Goal: Task Accomplishment & Management: Manage account settings

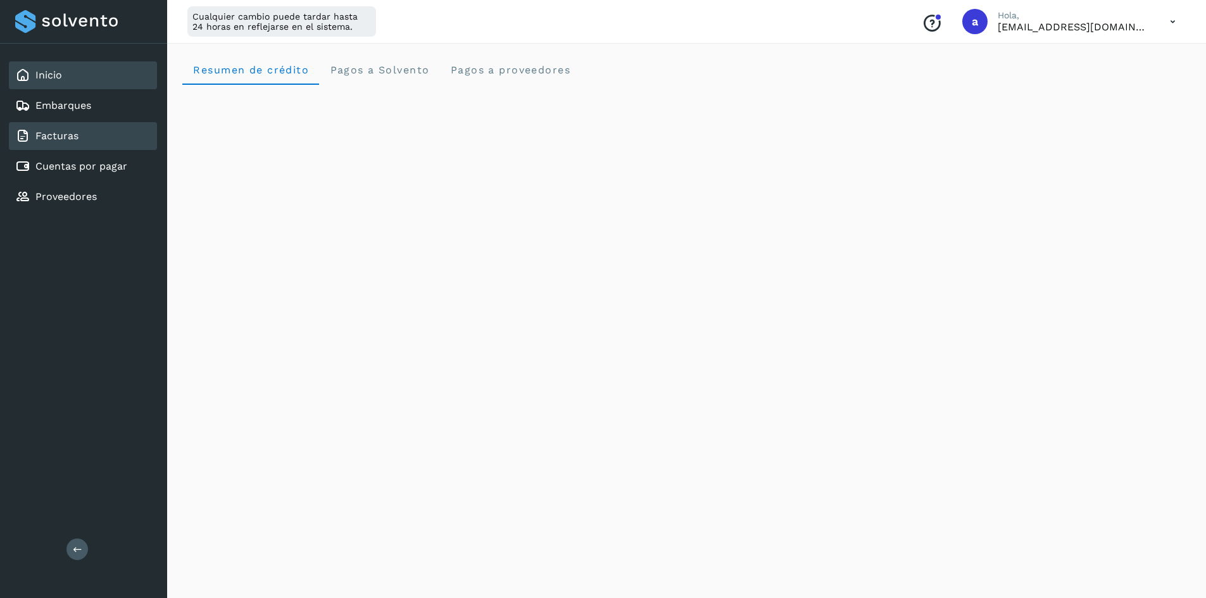
click at [72, 137] on link "Facturas" at bounding box center [56, 136] width 43 height 12
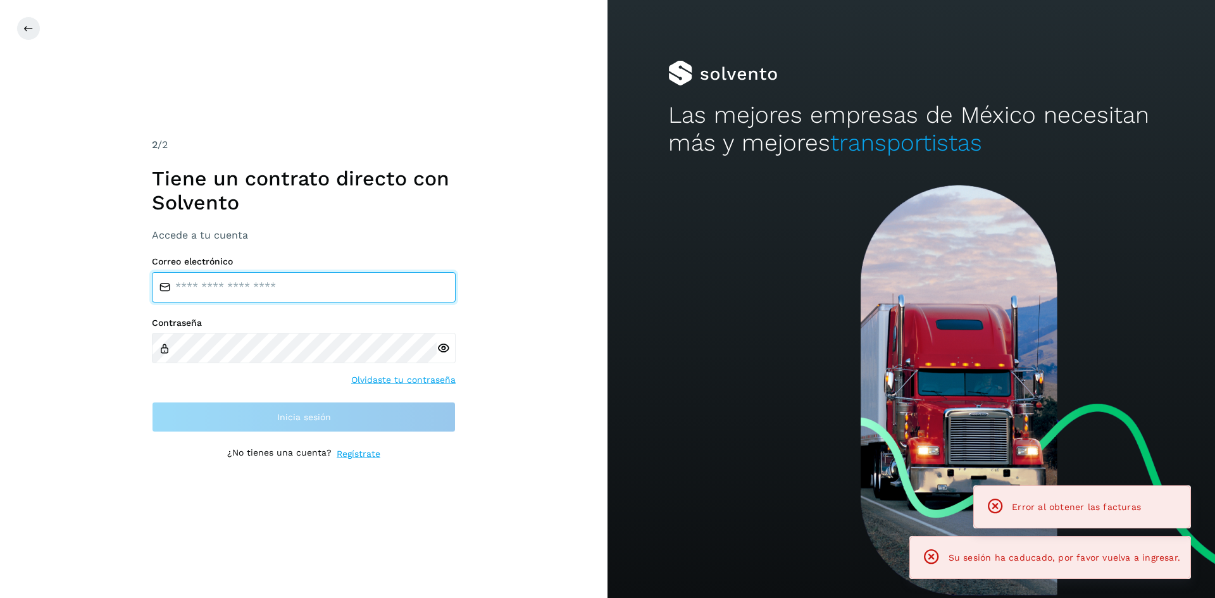
click at [259, 290] on input "email" at bounding box center [304, 287] width 304 height 30
type input "**********"
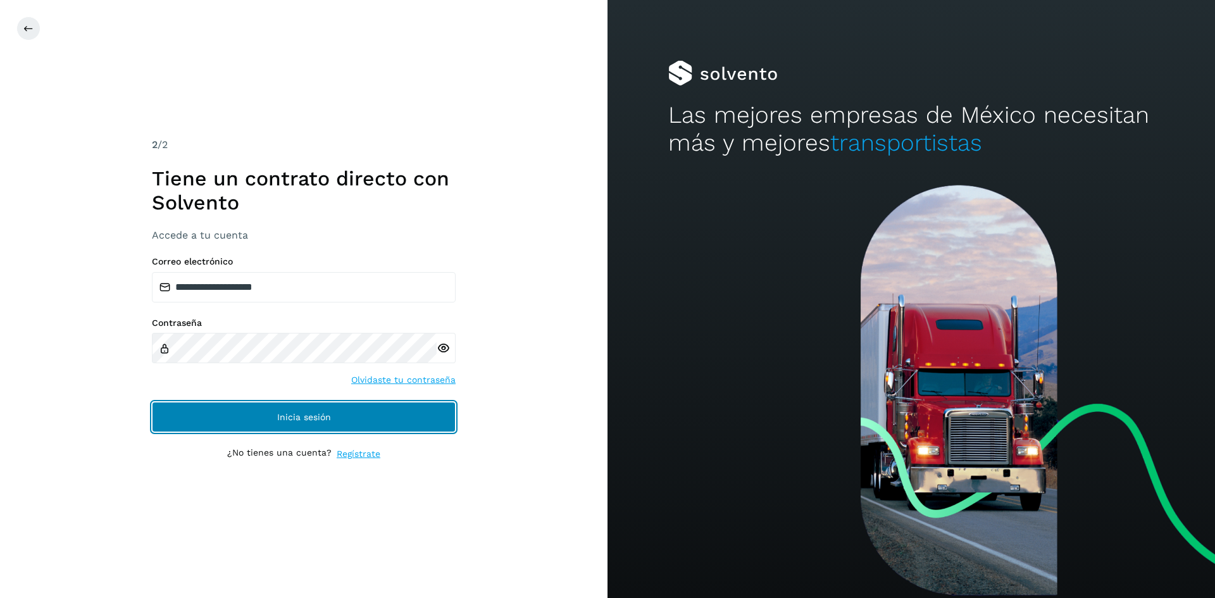
click at [292, 424] on button "Inicia sesión" at bounding box center [304, 417] width 304 height 30
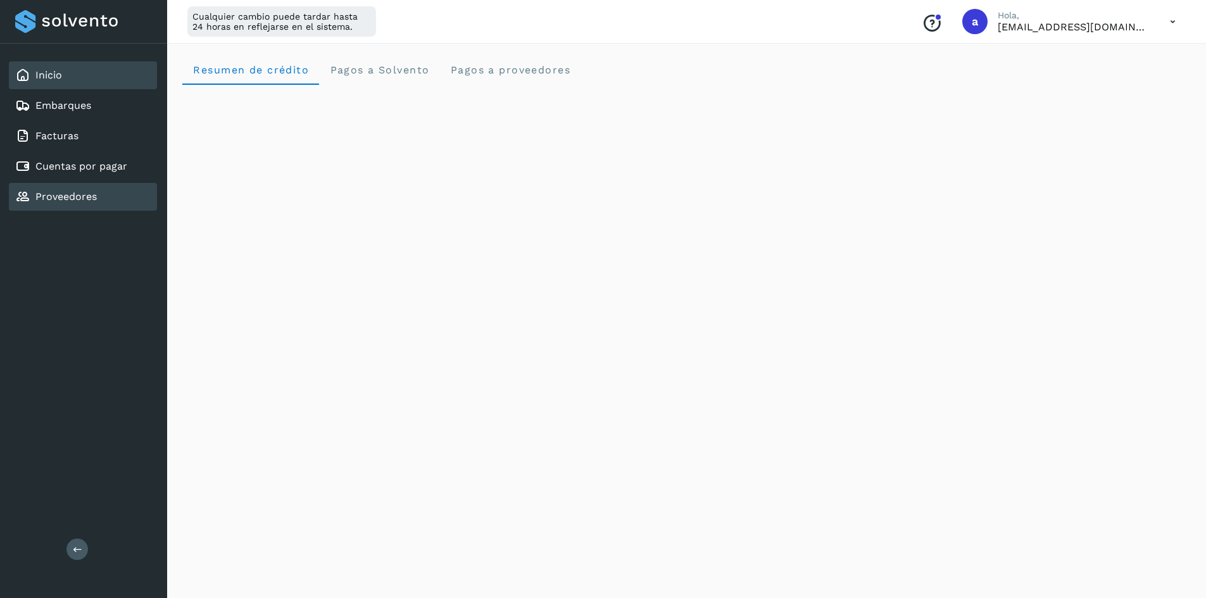
click at [66, 194] on link "Proveedores" at bounding box center [65, 196] width 61 height 12
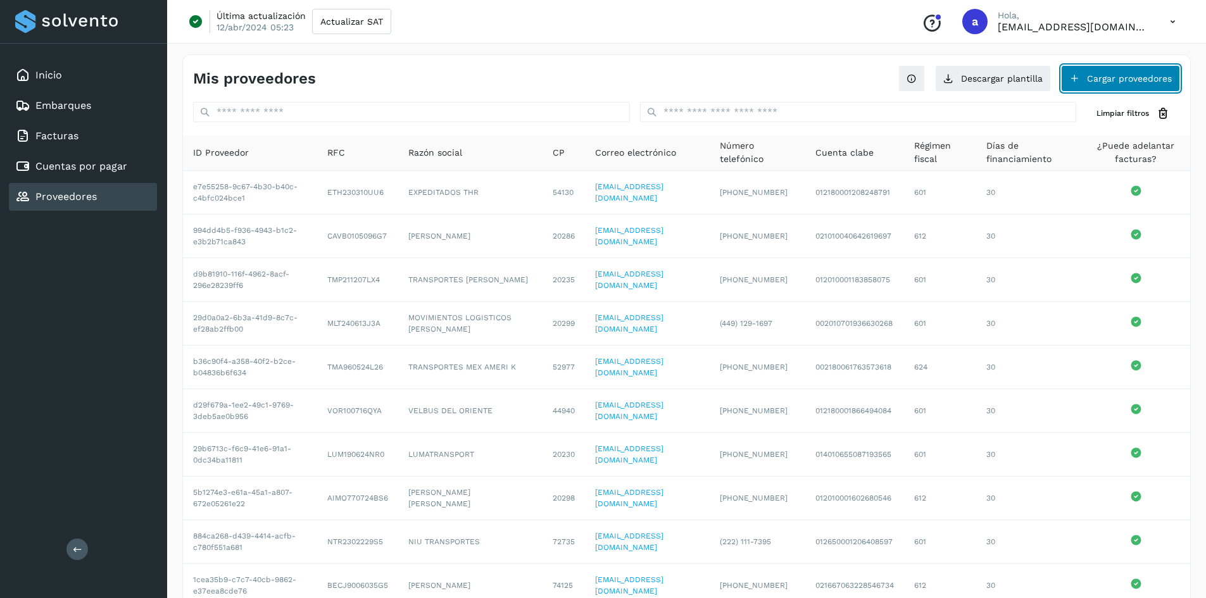
click at [1092, 79] on button "Cargar proveedores" at bounding box center [1120, 78] width 119 height 27
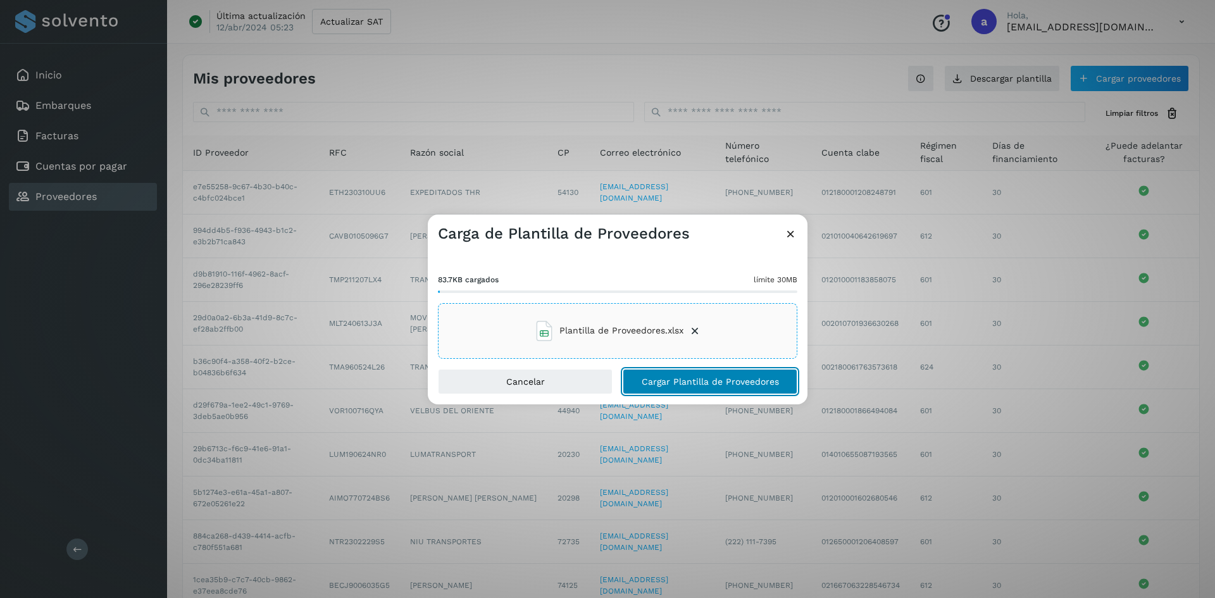
click at [689, 373] on button "Cargar Plantilla de Proveedores" at bounding box center [710, 381] width 175 height 25
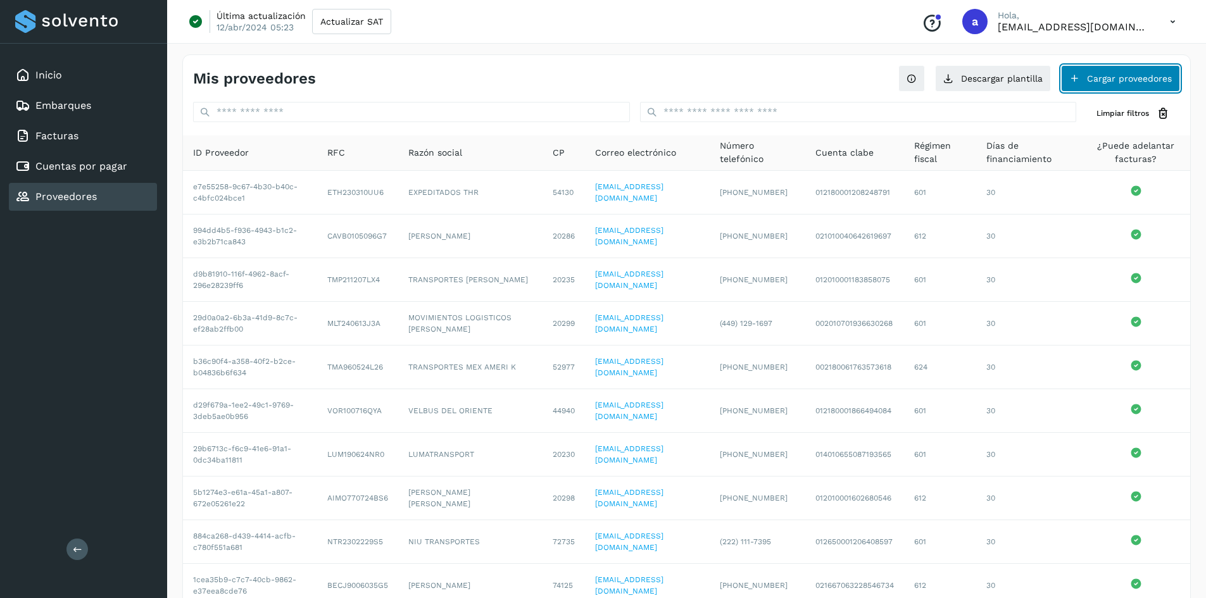
click at [1102, 81] on button "Cargar proveedores" at bounding box center [1120, 78] width 119 height 27
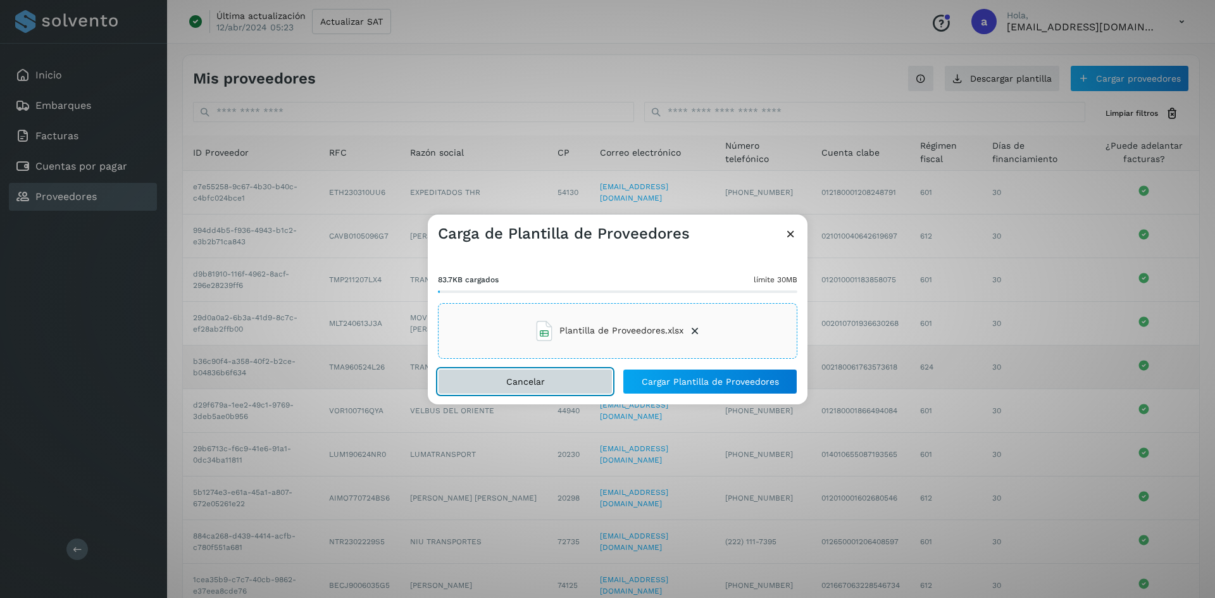
click at [579, 384] on button "Cancelar" at bounding box center [525, 381] width 175 height 25
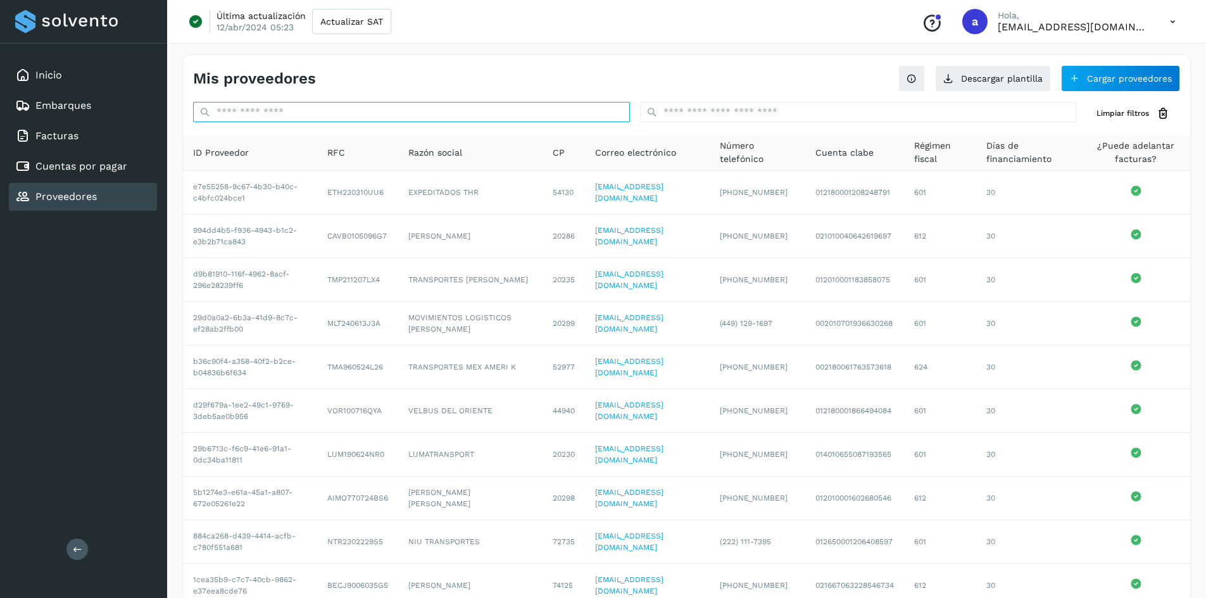
click at [309, 109] on input "text" at bounding box center [411, 112] width 437 height 20
paste input "**********"
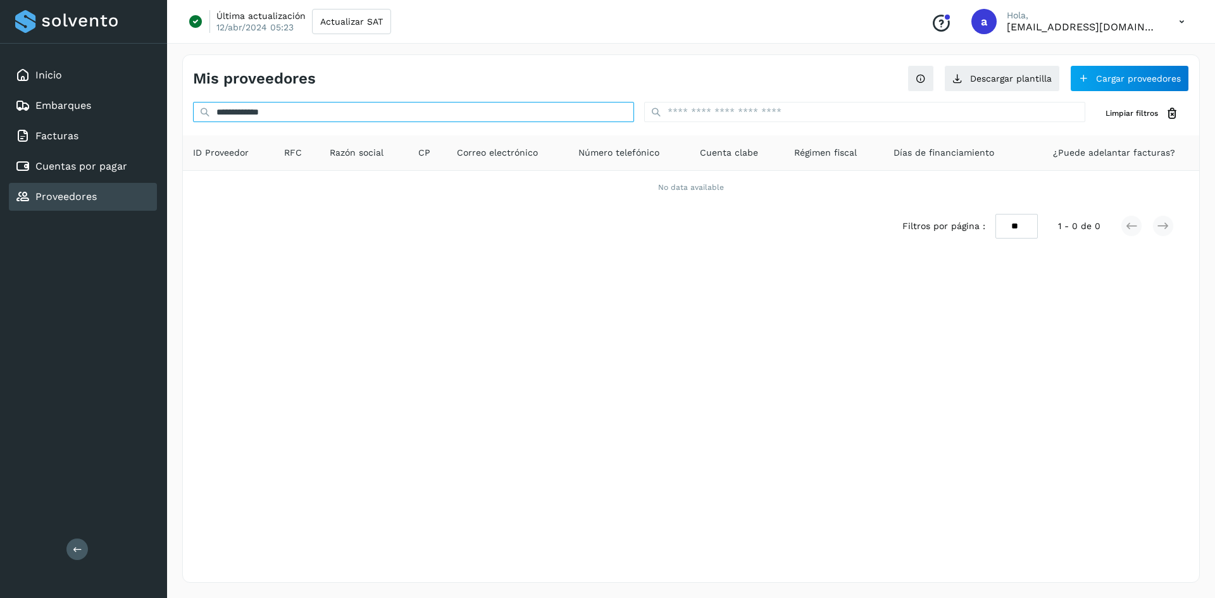
drag, startPoint x: 299, startPoint y: 102, endPoint x: 163, endPoint y: 103, distance: 136.1
click at [165, 103] on div "**********" at bounding box center [607, 299] width 1215 height 598
paste input "text"
type input "**********"
click at [895, 472] on div "**********" at bounding box center [691, 318] width 1018 height 528
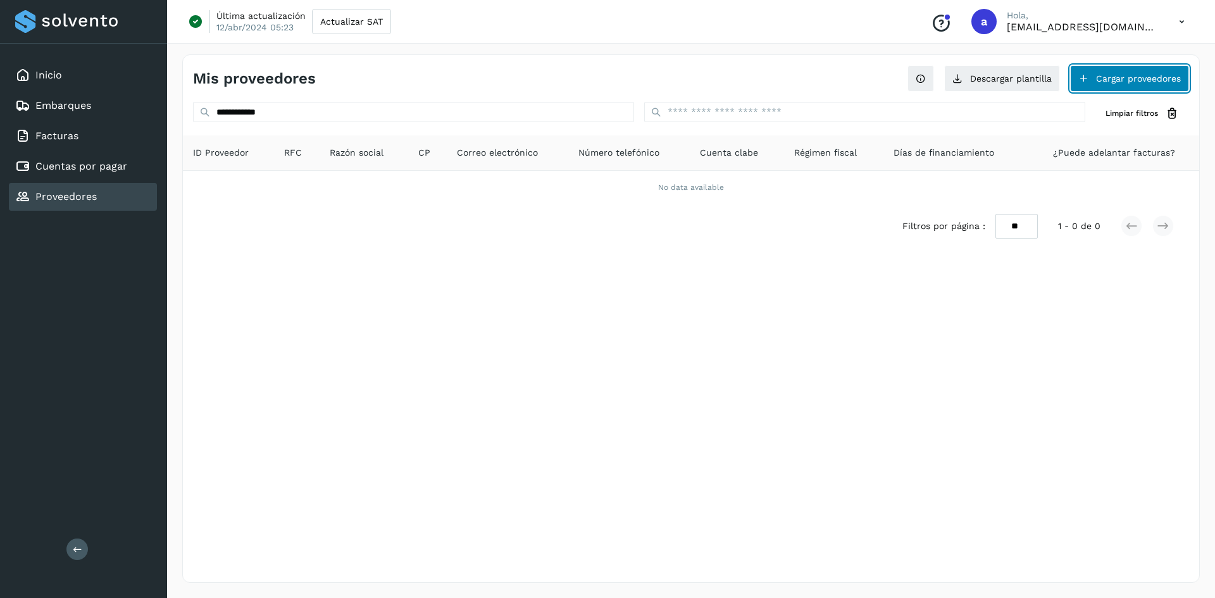
click at [1096, 78] on button "Cargar proveedores" at bounding box center [1129, 78] width 119 height 27
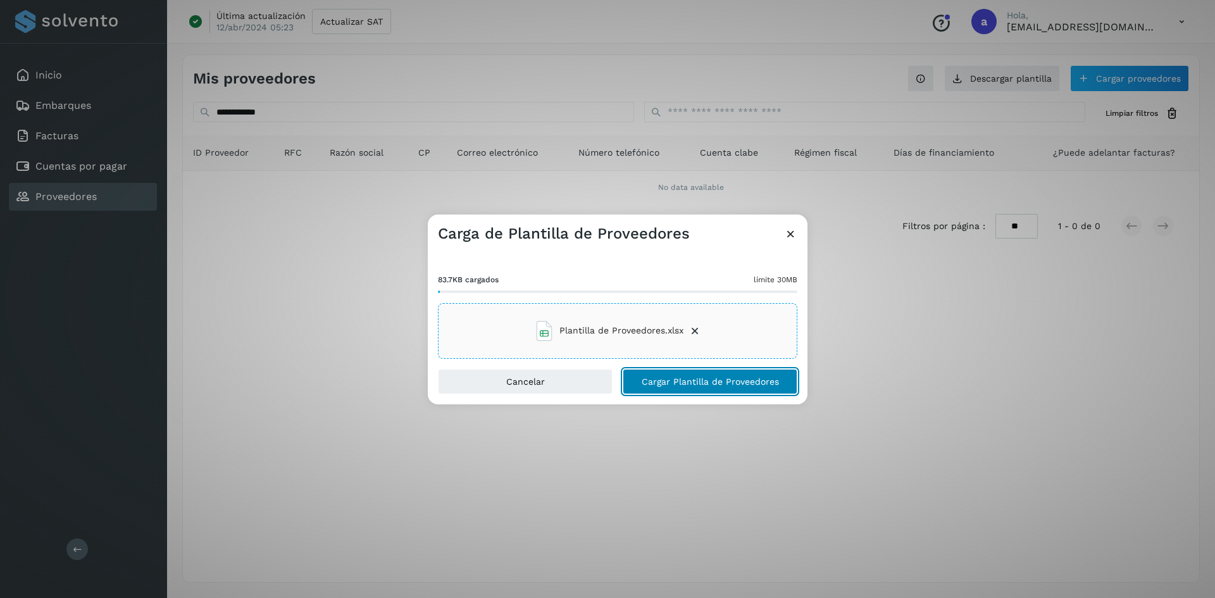
click at [696, 383] on span "Cargar Plantilla de Proveedores" at bounding box center [710, 381] width 137 height 9
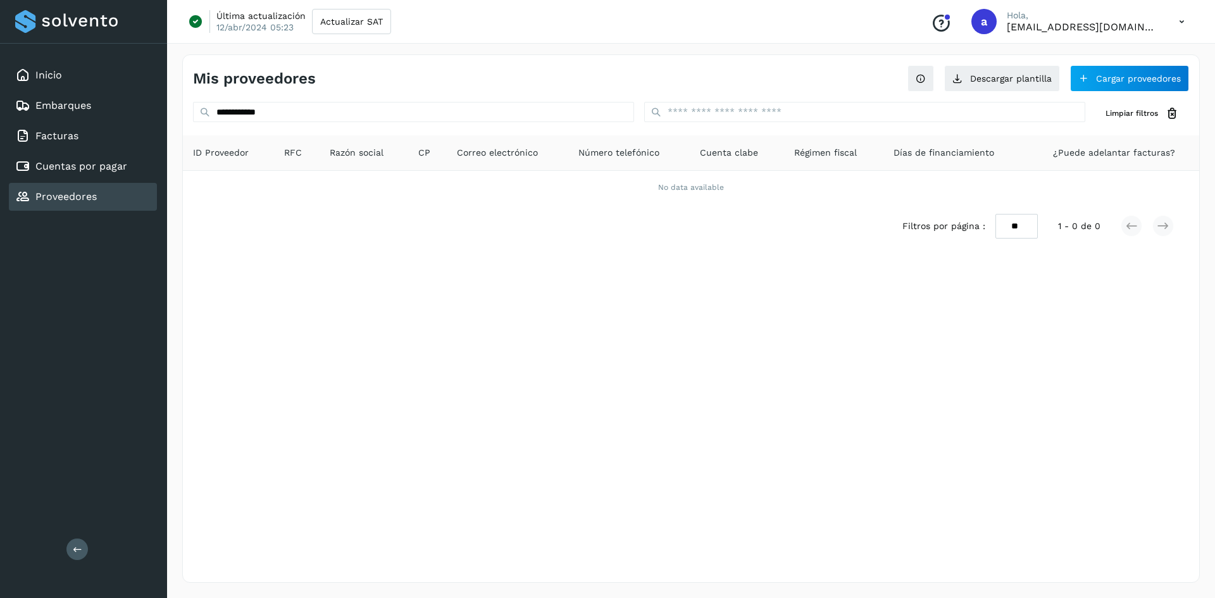
click at [472, 28] on div "Última actualización 12/abr/2024 05:23 Actualizar SAT Conoce nuestros beneficio…" at bounding box center [691, 22] width 1048 height 44
click at [1127, 73] on button "Cargar proveedores" at bounding box center [1129, 78] width 119 height 27
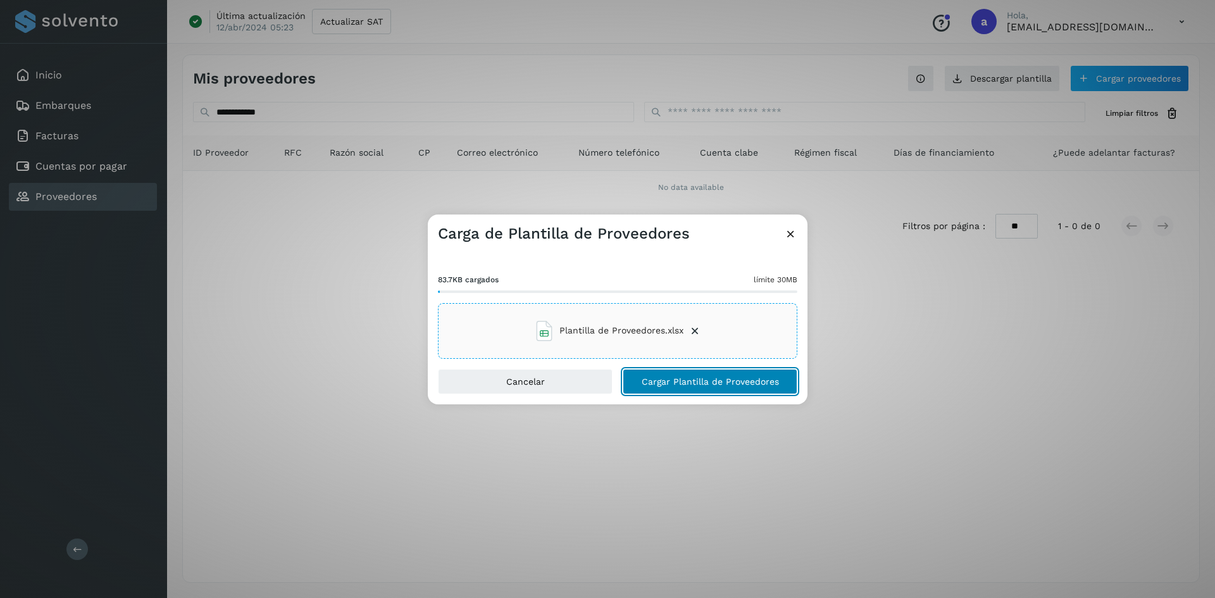
click at [696, 380] on span "Cargar Plantilla de Proveedores" at bounding box center [710, 381] width 137 height 9
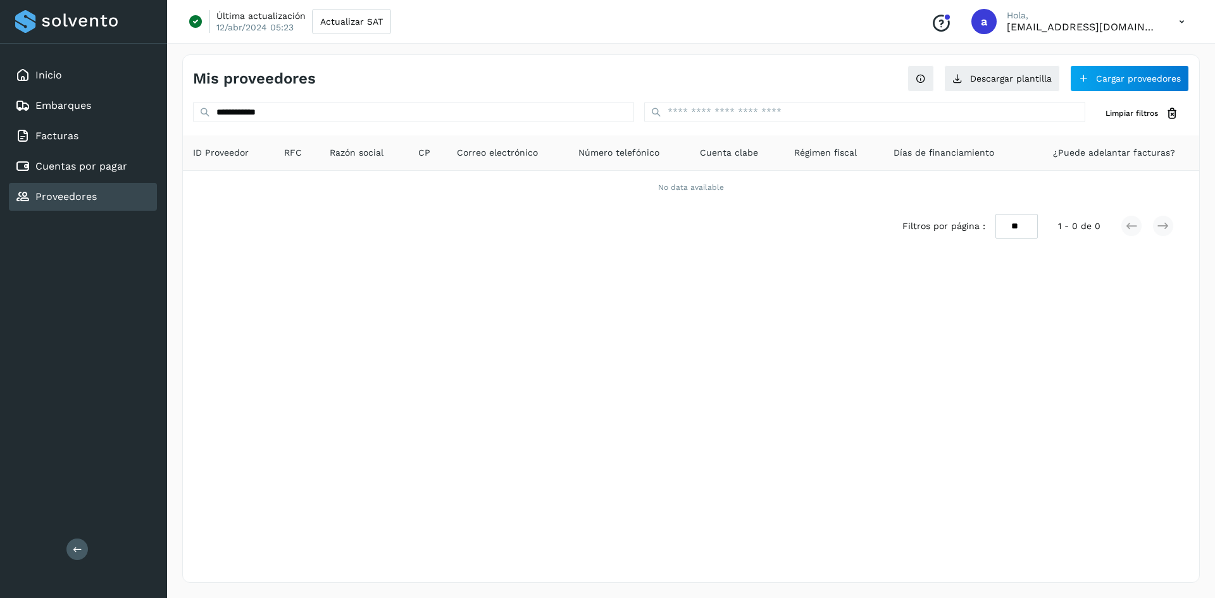
click at [805, 77] on div "Mis proveedores Descargar plantilla Cargar proveedores" at bounding box center [691, 73] width 1016 height 37
click at [1123, 78] on button "Cargar proveedores" at bounding box center [1129, 78] width 119 height 27
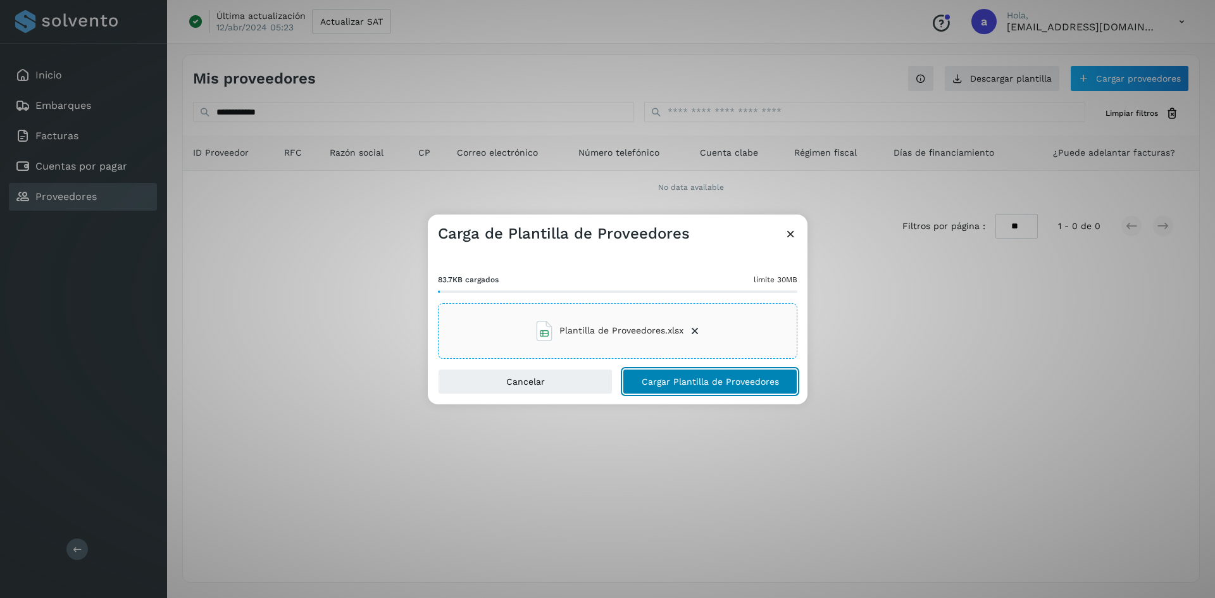
click at [697, 380] on span "Cargar Plantilla de Proveedores" at bounding box center [710, 381] width 137 height 9
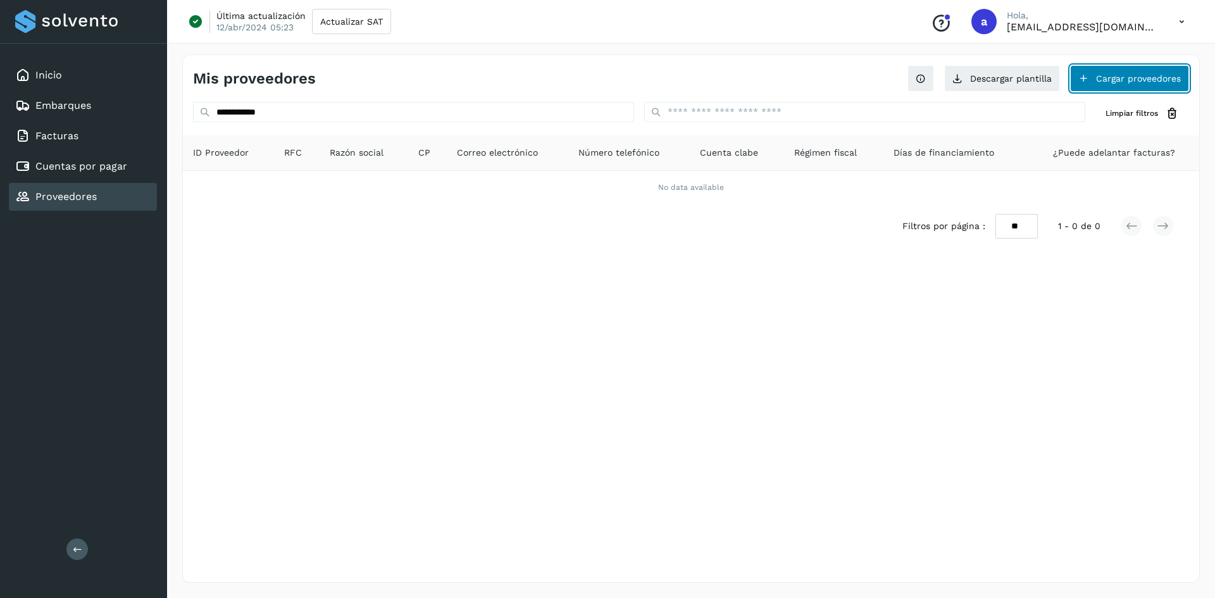
click at [1123, 75] on button "Cargar proveedores" at bounding box center [1129, 78] width 119 height 27
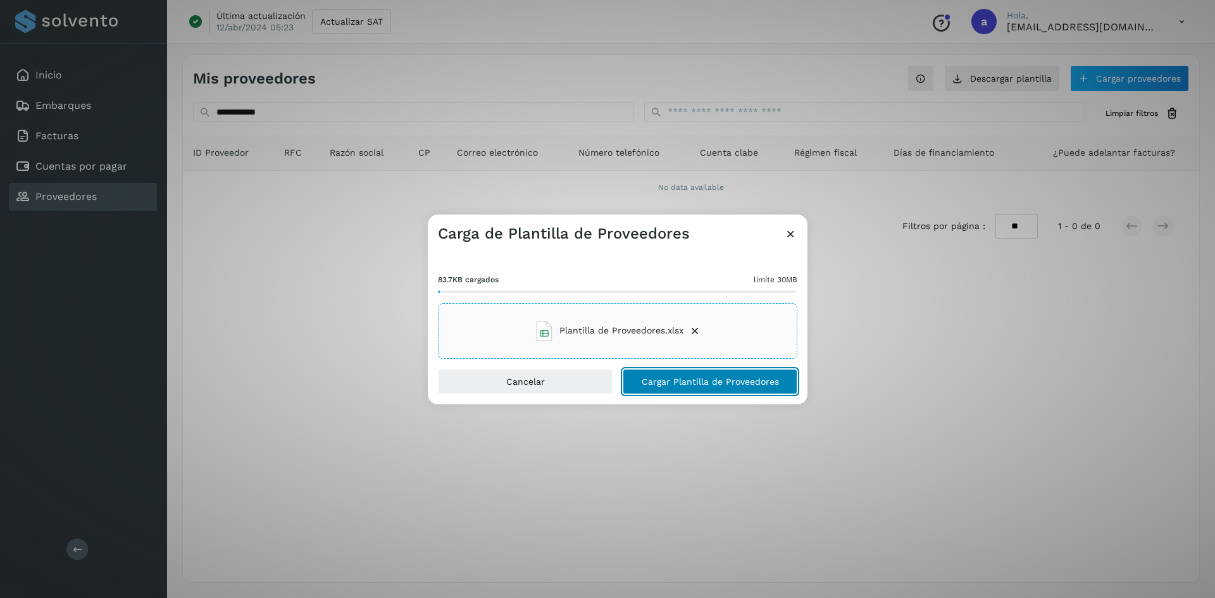
click at [712, 379] on span "Cargar Plantilla de Proveedores" at bounding box center [710, 381] width 137 height 9
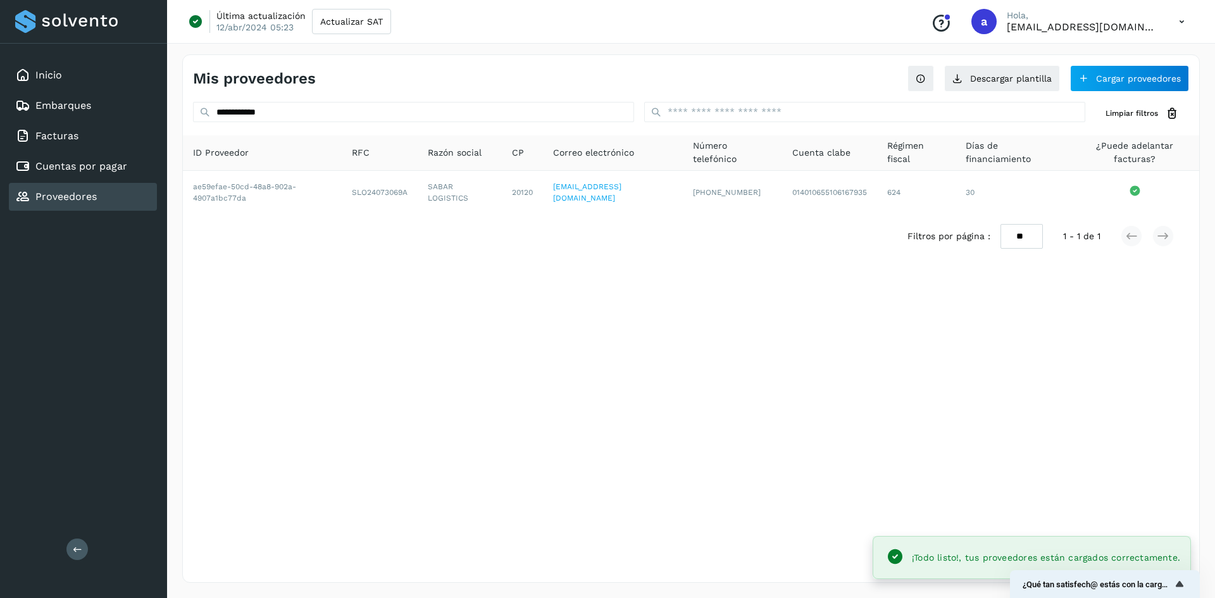
click at [51, 194] on link "Proveedores" at bounding box center [65, 196] width 61 height 12
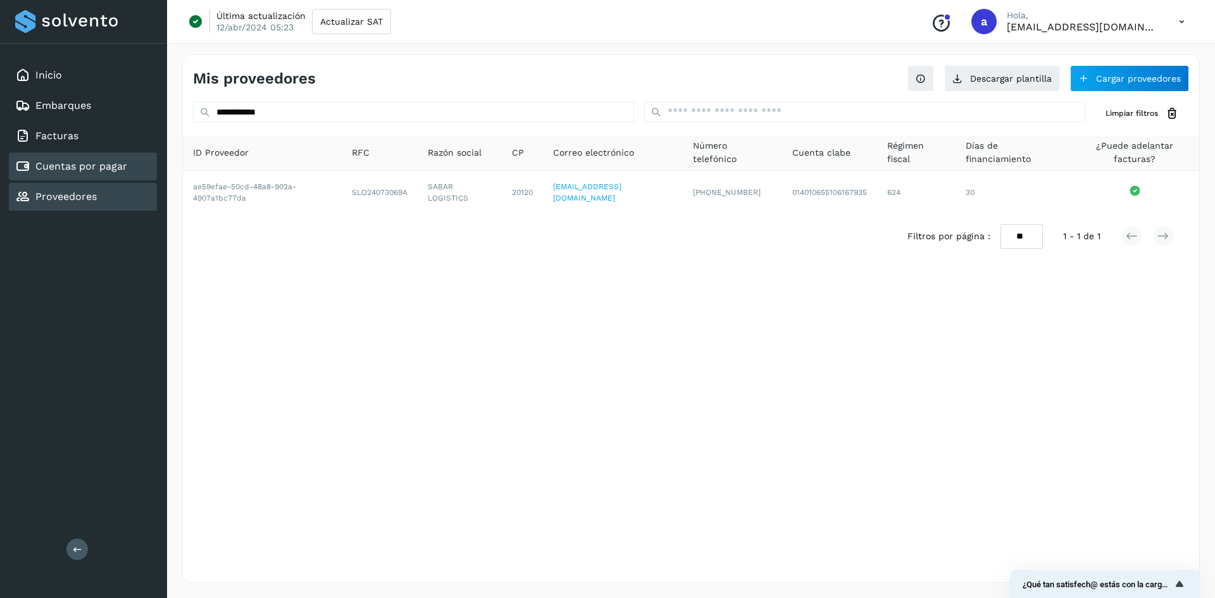
click at [80, 164] on link "Cuentas por pagar" at bounding box center [81, 166] width 92 height 12
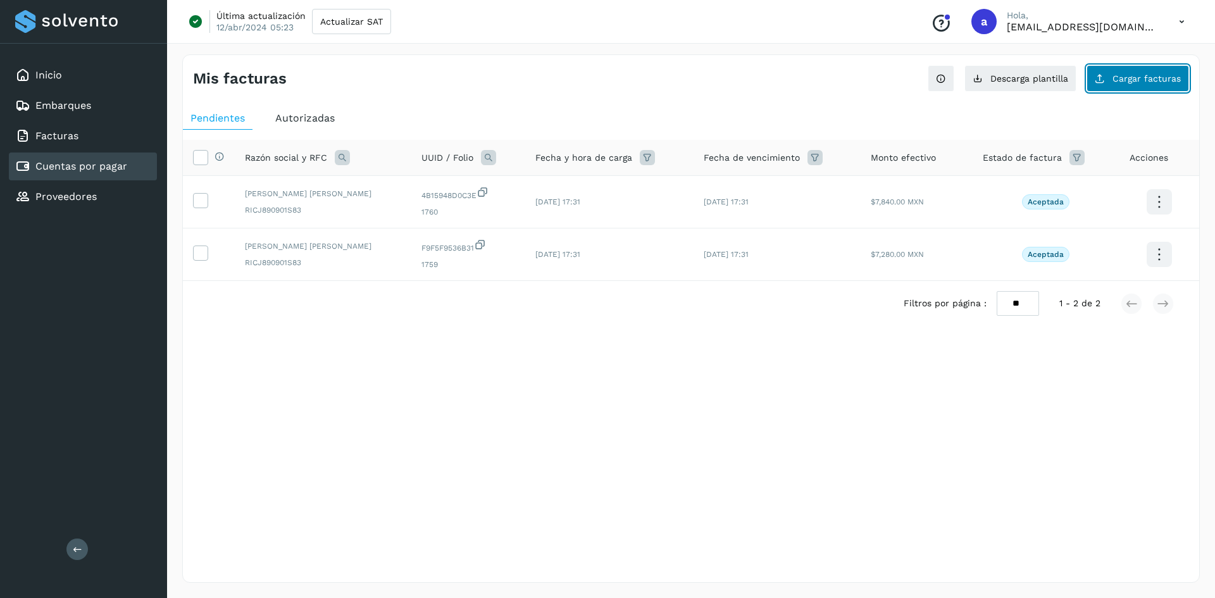
click at [1125, 77] on span "Cargar facturas" at bounding box center [1147, 78] width 68 height 9
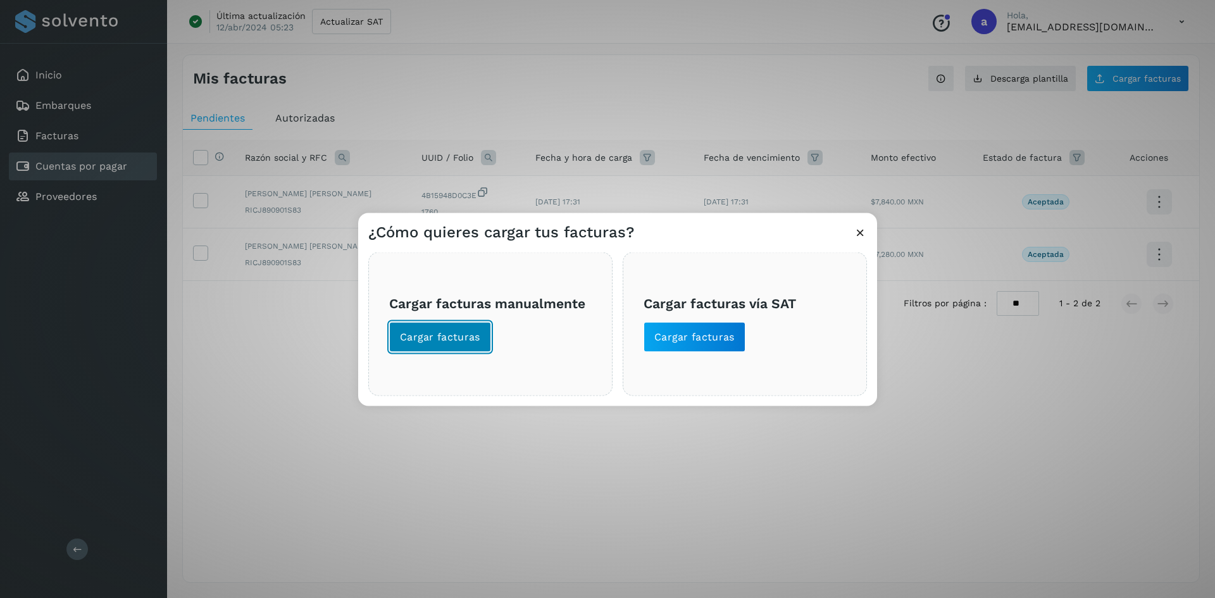
click at [440, 336] on span "Cargar facturas" at bounding box center [440, 337] width 80 height 14
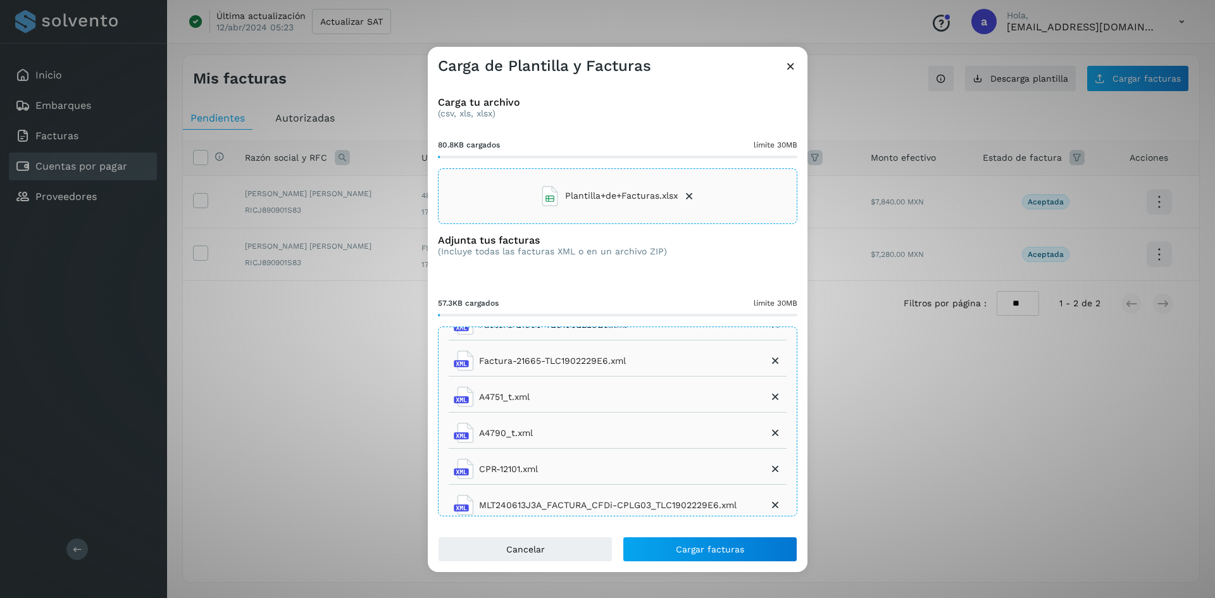
scroll to position [166, 0]
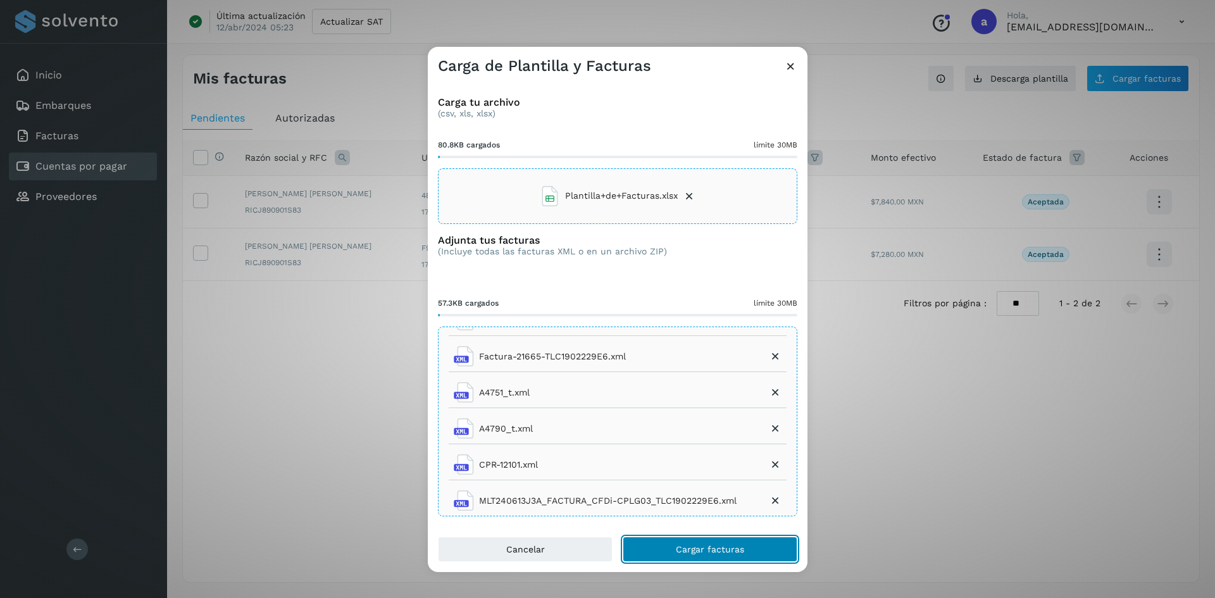
click at [713, 542] on button "Cargar facturas" at bounding box center [710, 549] width 175 height 25
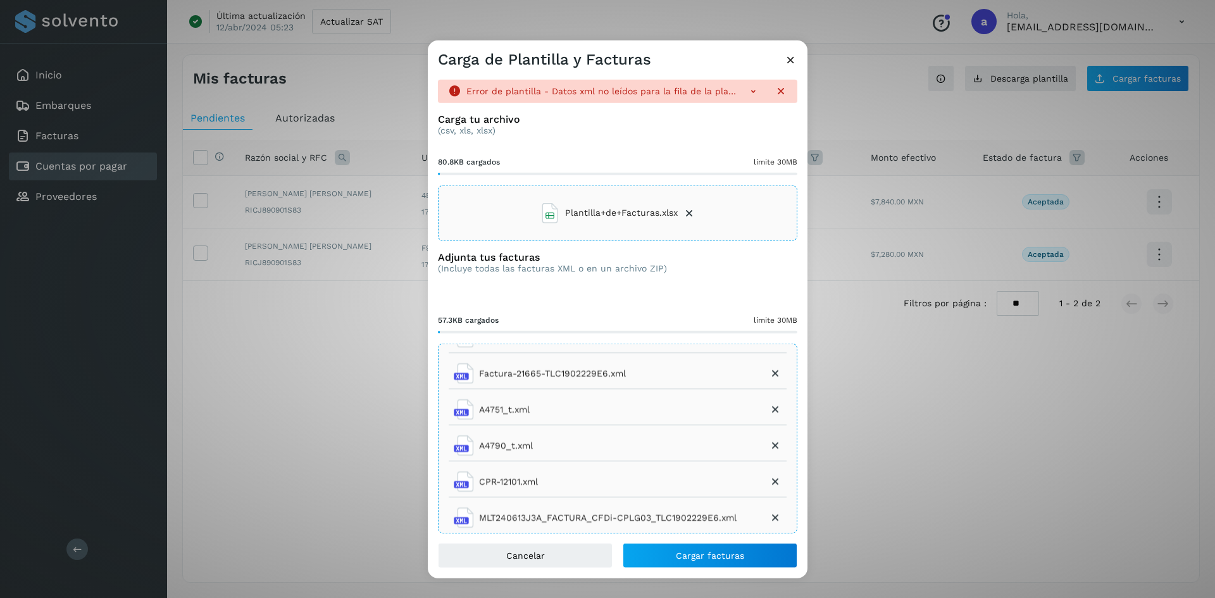
click at [747, 91] on icon at bounding box center [753, 90] width 13 height 13
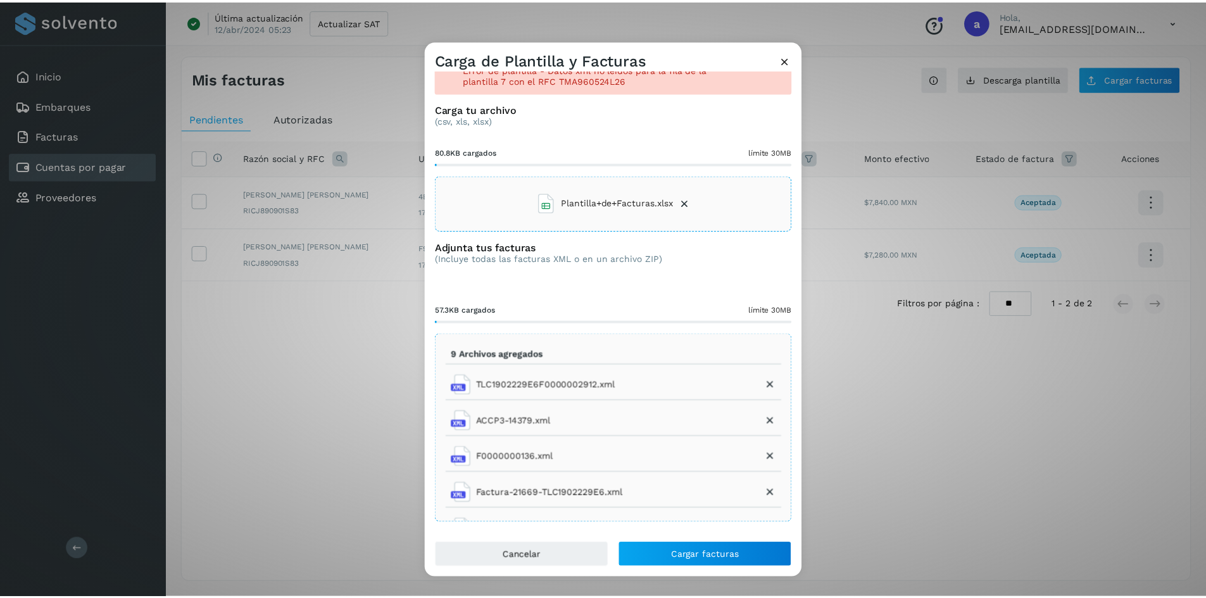
scroll to position [0, 0]
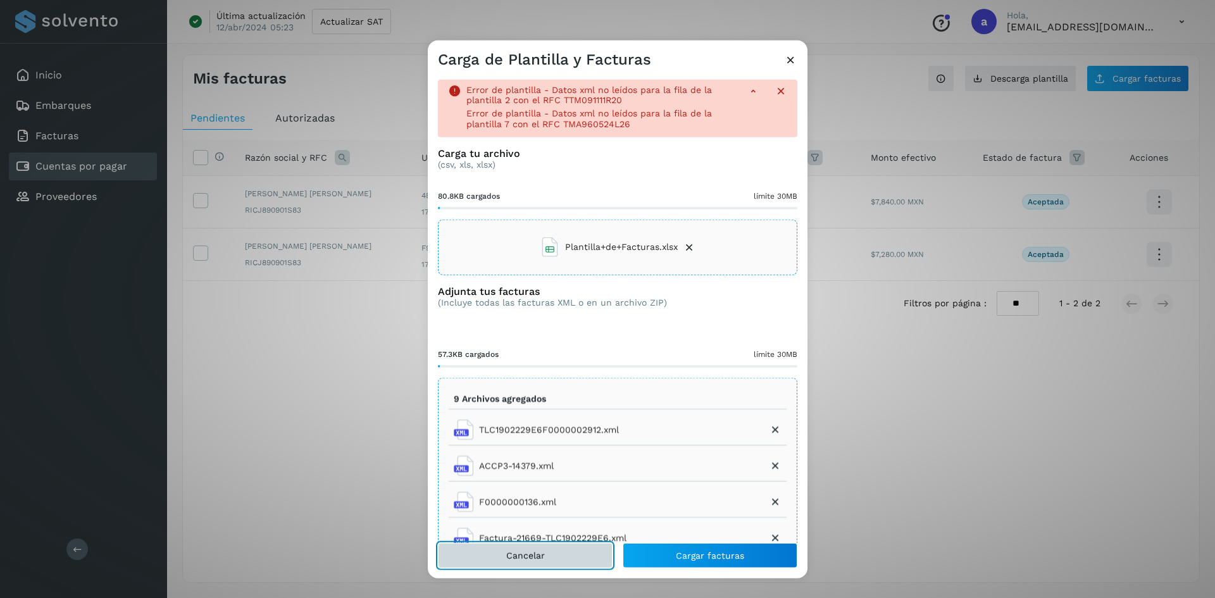
click at [558, 558] on button "Cancelar" at bounding box center [525, 555] width 175 height 25
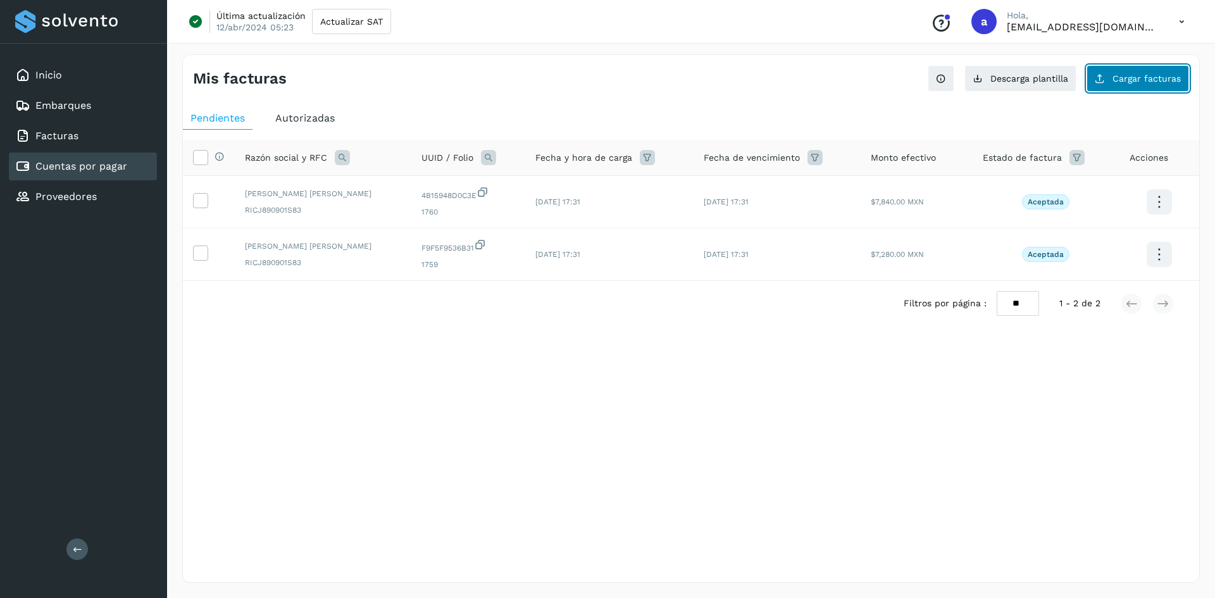
click at [1105, 78] on icon at bounding box center [1100, 78] width 10 height 10
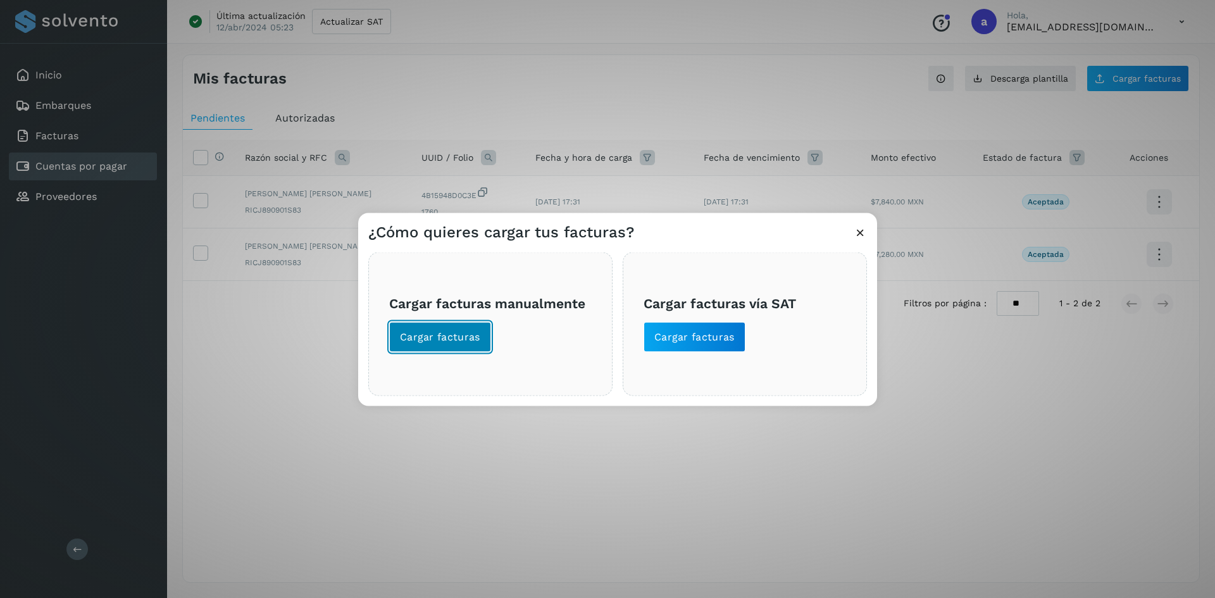
click at [428, 334] on span "Cargar facturas" at bounding box center [440, 337] width 80 height 14
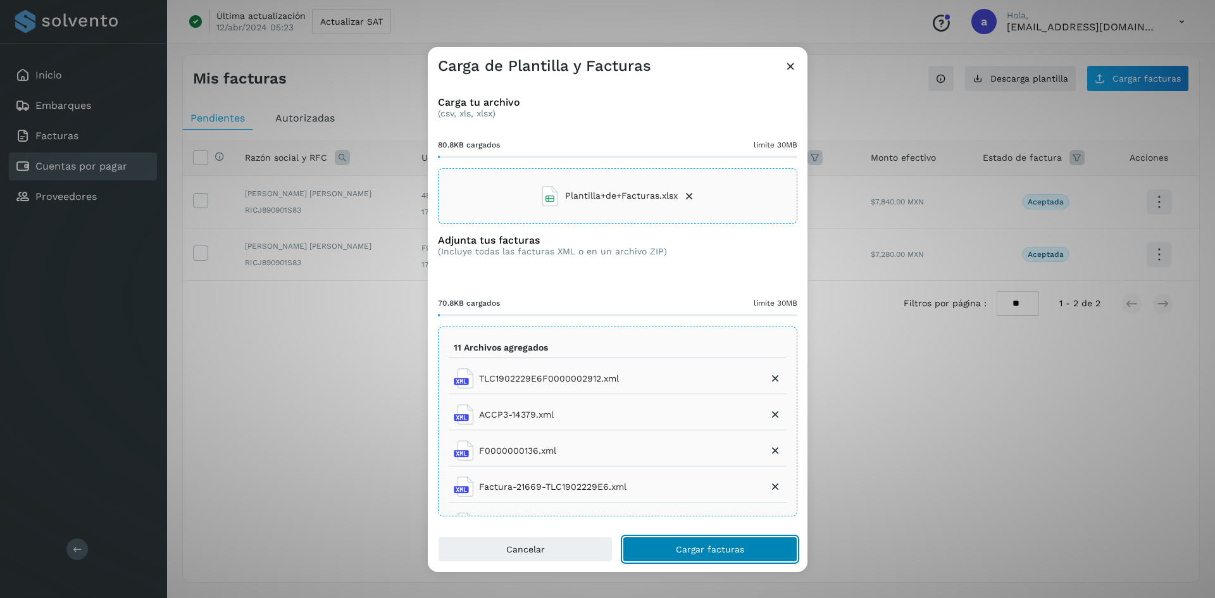
click at [711, 546] on span "Cargar facturas" at bounding box center [710, 549] width 68 height 9
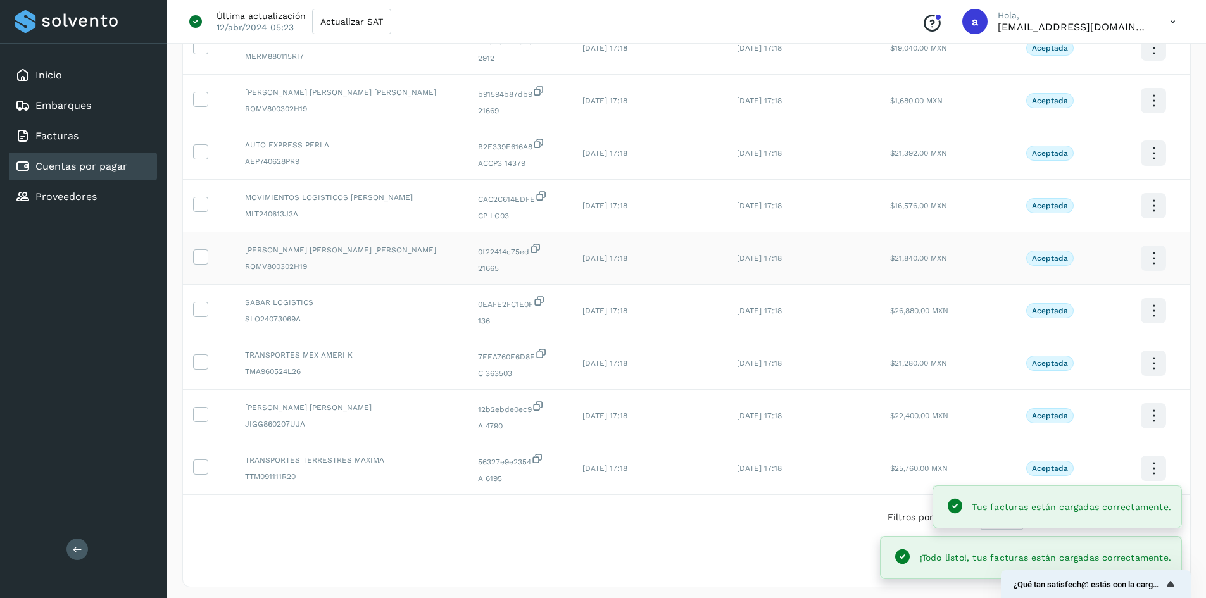
scroll to position [211, 0]
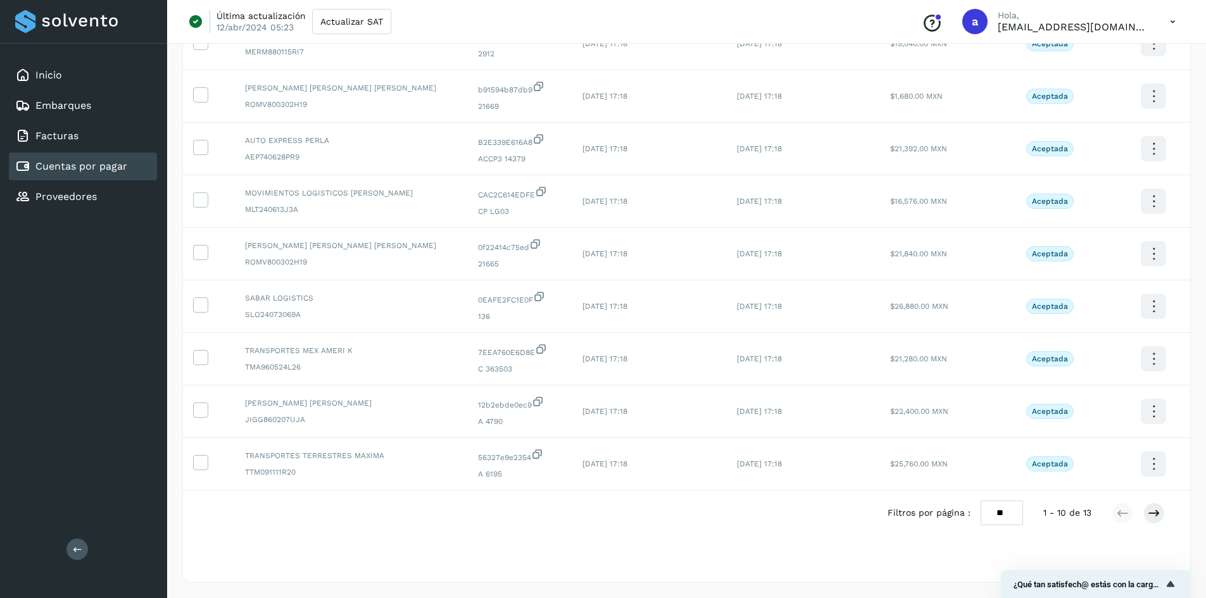
click at [1012, 511] on select "** ** **" at bounding box center [1001, 513] width 42 height 25
select select "**"
click at [990, 501] on select "** ** **" at bounding box center [1001, 513] width 42 height 25
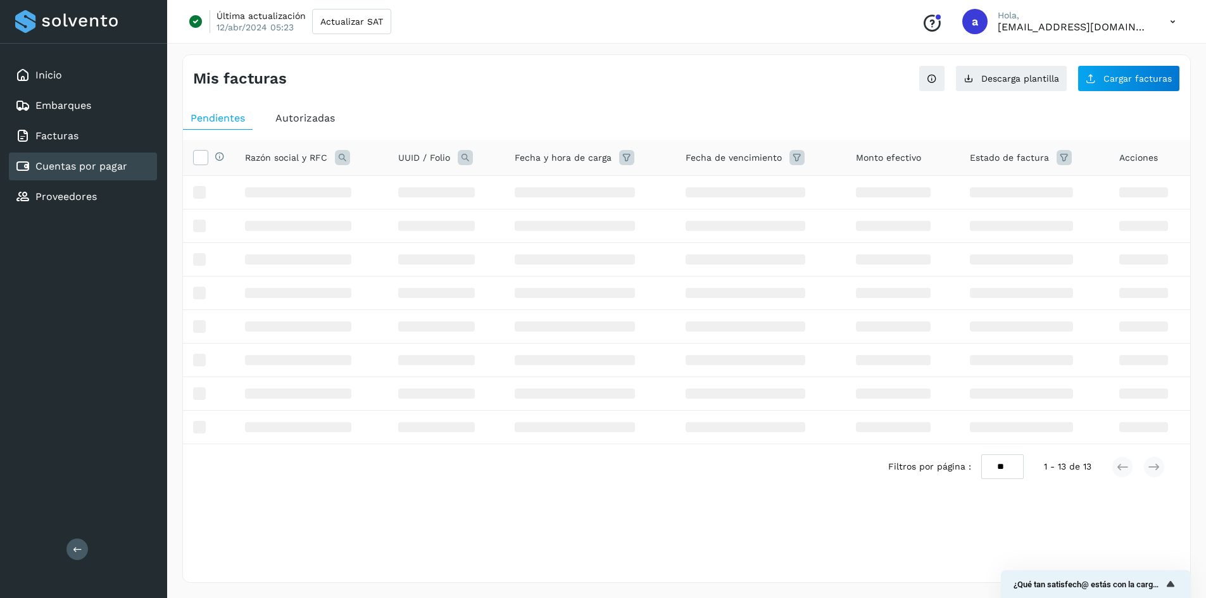
scroll to position [0, 0]
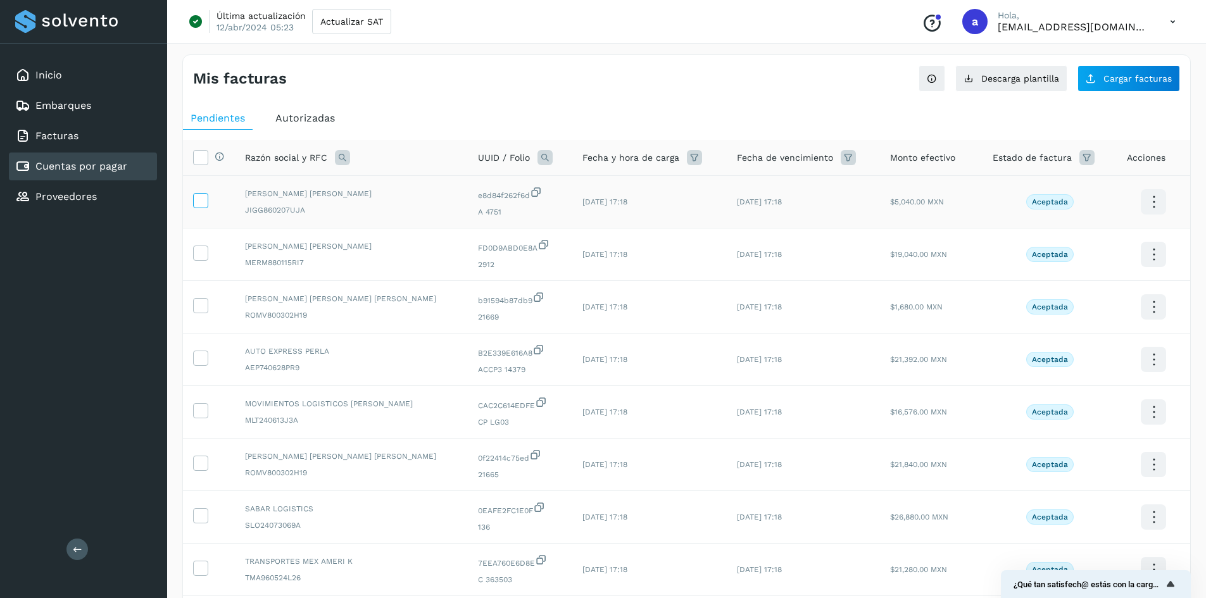
click at [203, 202] on icon at bounding box center [200, 199] width 13 height 13
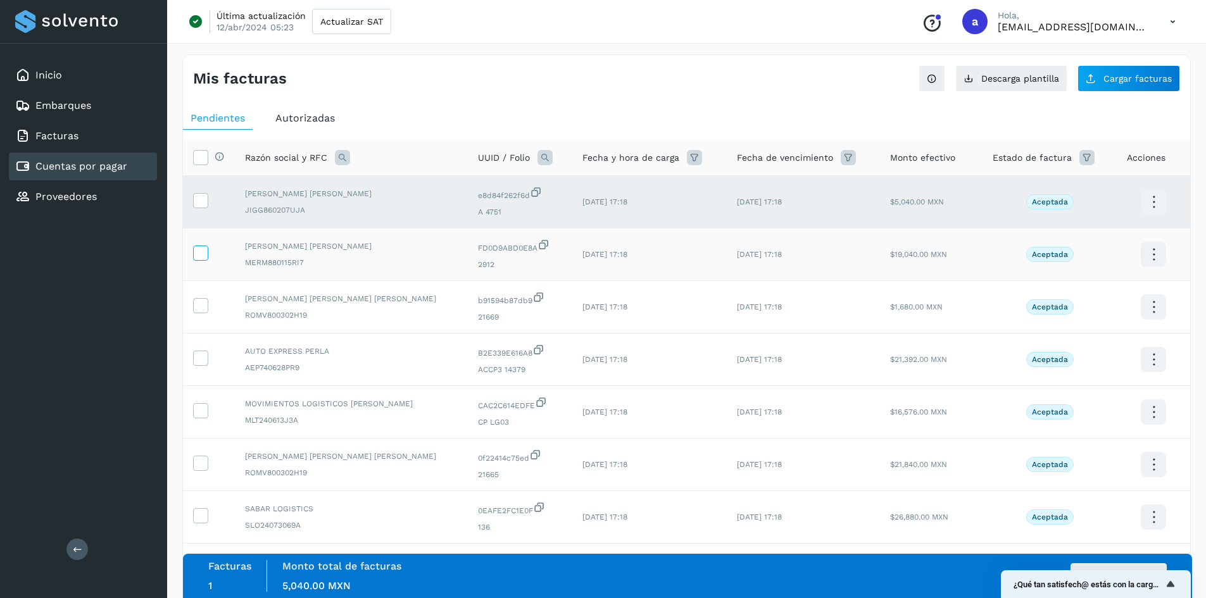
click at [200, 253] on icon at bounding box center [200, 252] width 13 height 13
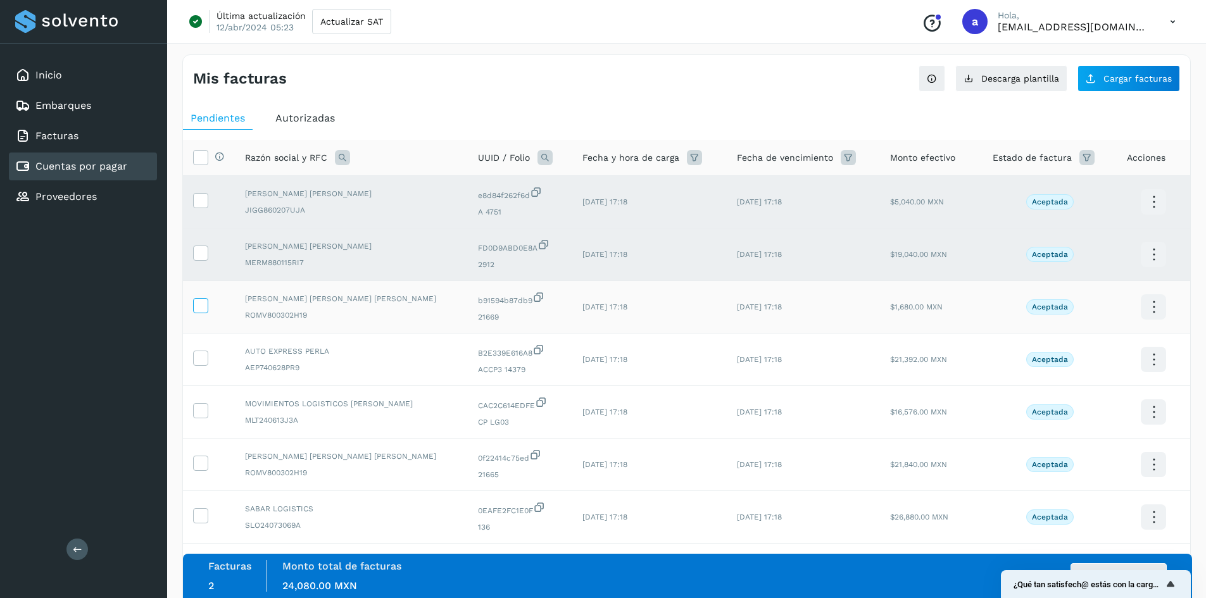
click at [199, 309] on icon at bounding box center [200, 304] width 13 height 13
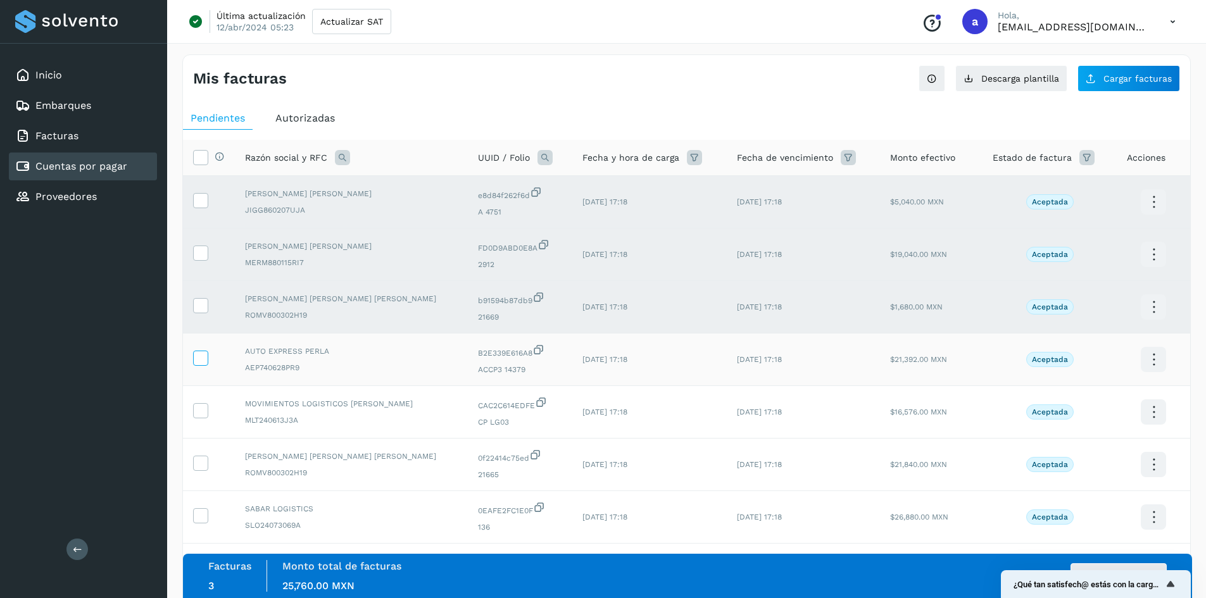
click at [202, 356] on icon at bounding box center [200, 357] width 13 height 13
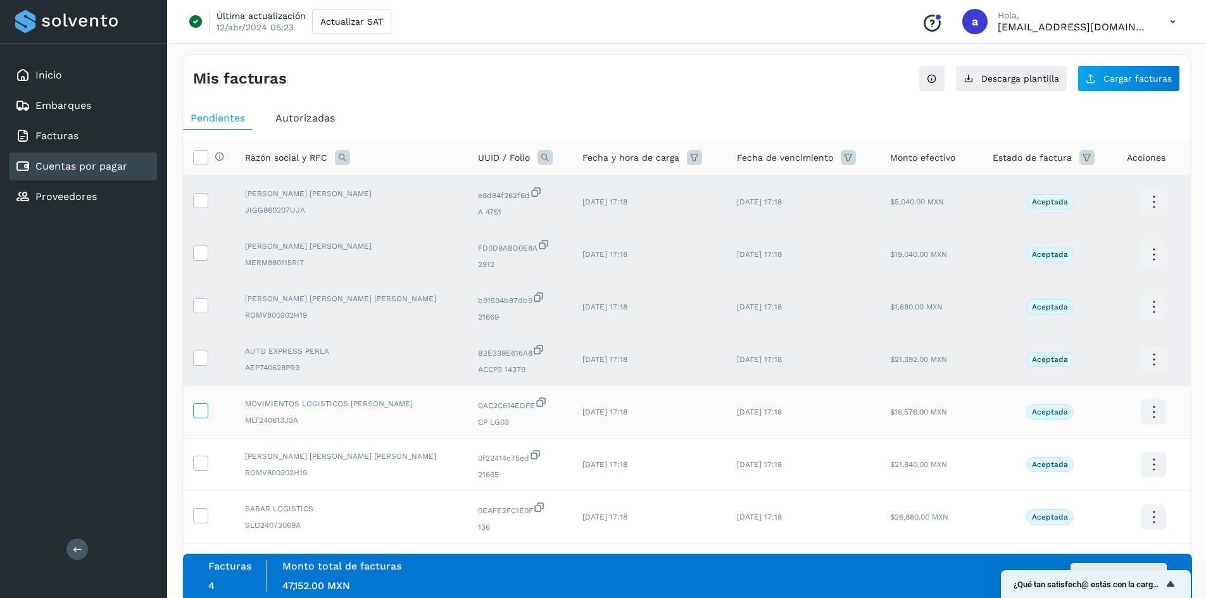
click at [203, 411] on icon at bounding box center [200, 409] width 13 height 13
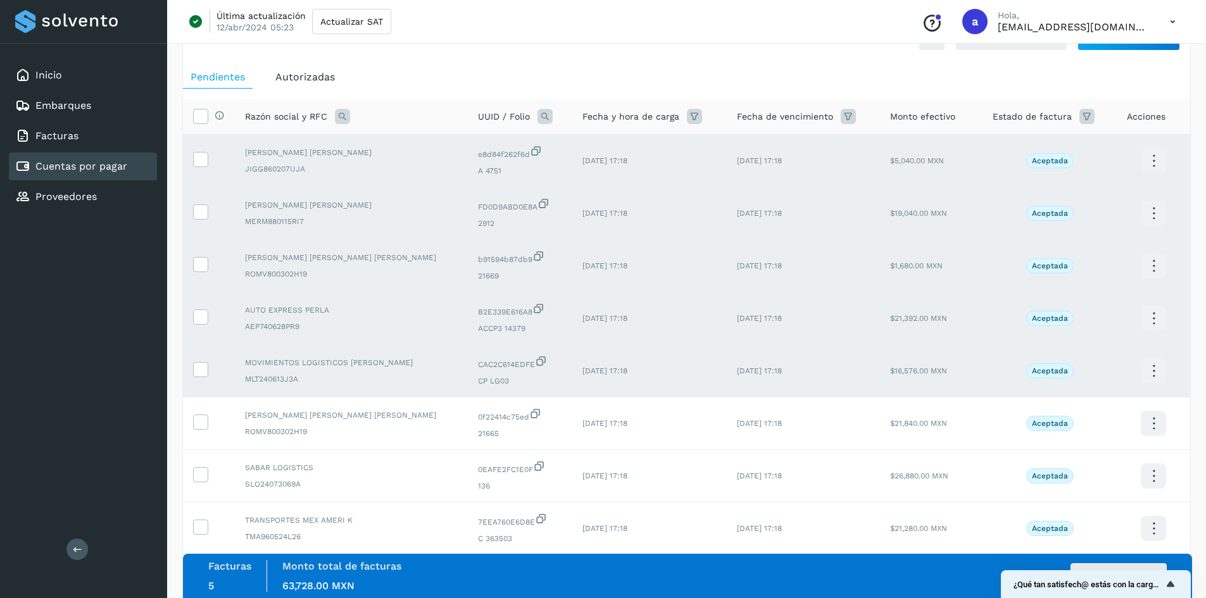
scroll to position [63, 0]
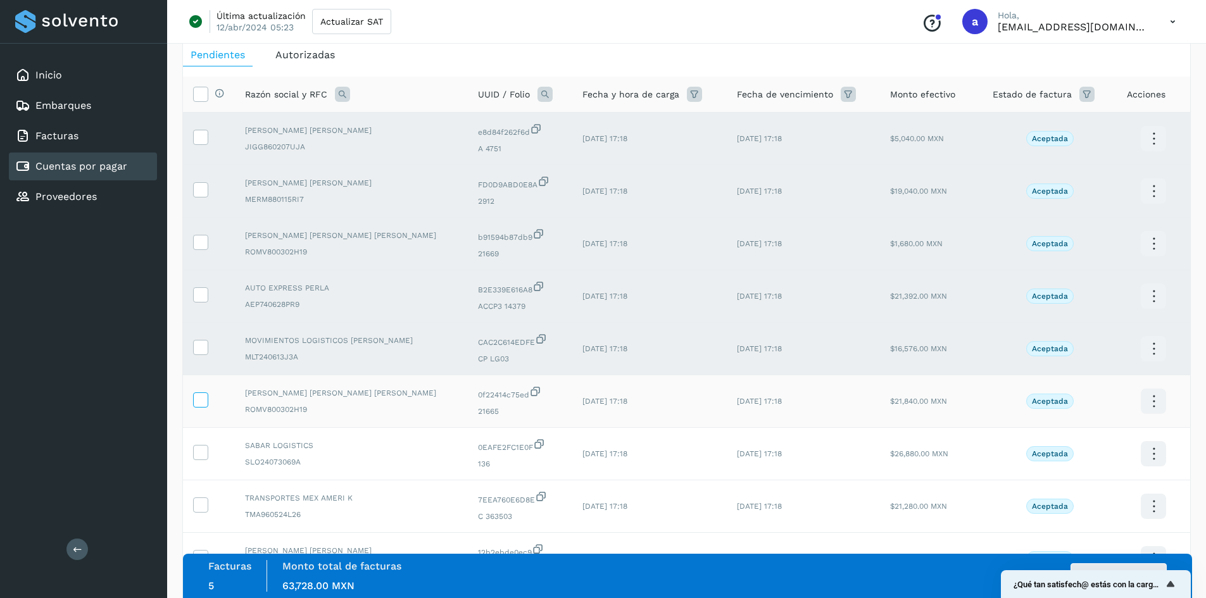
drag, startPoint x: 201, startPoint y: 402, endPoint x: 203, endPoint y: 420, distance: 17.9
click at [201, 402] on icon at bounding box center [200, 398] width 13 height 13
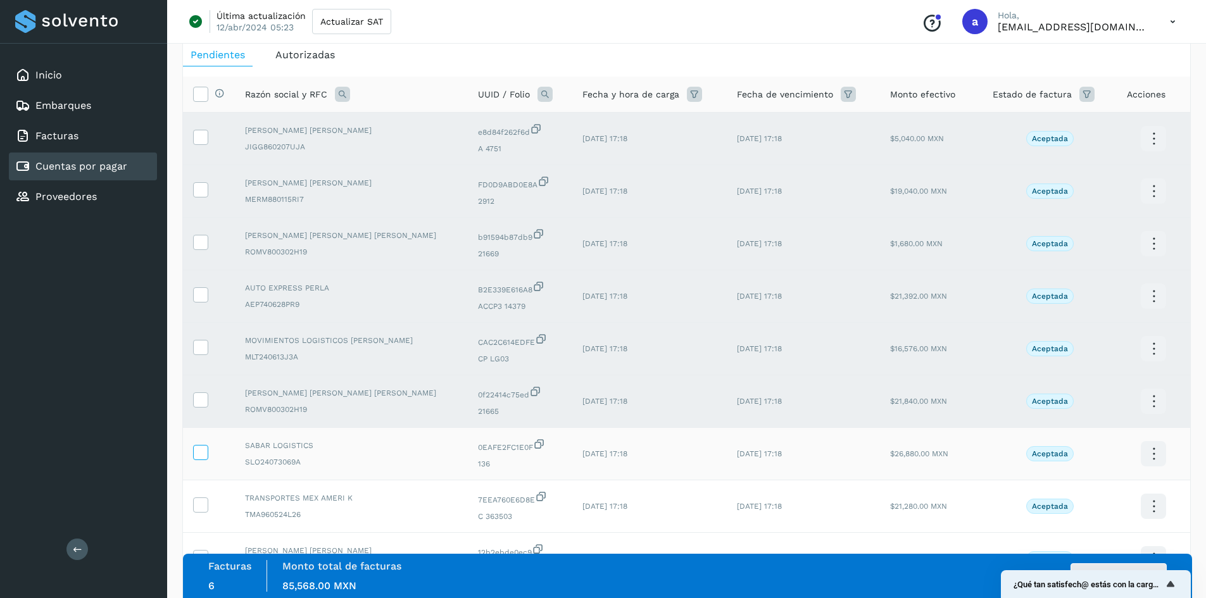
click at [202, 449] on icon at bounding box center [200, 451] width 13 height 13
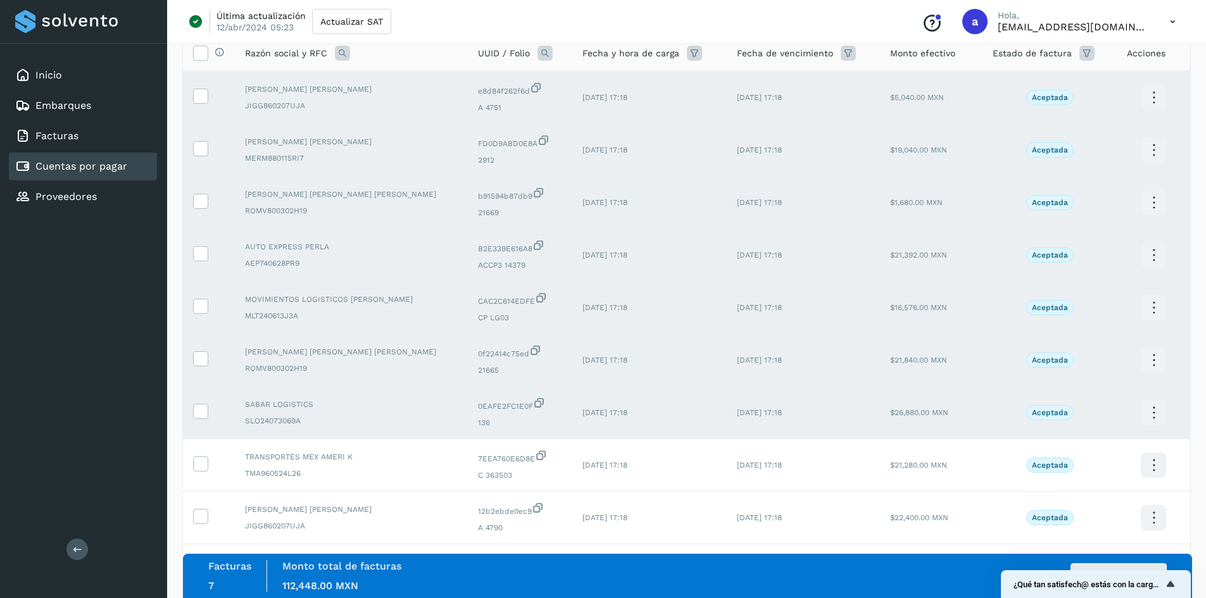
scroll to position [127, 0]
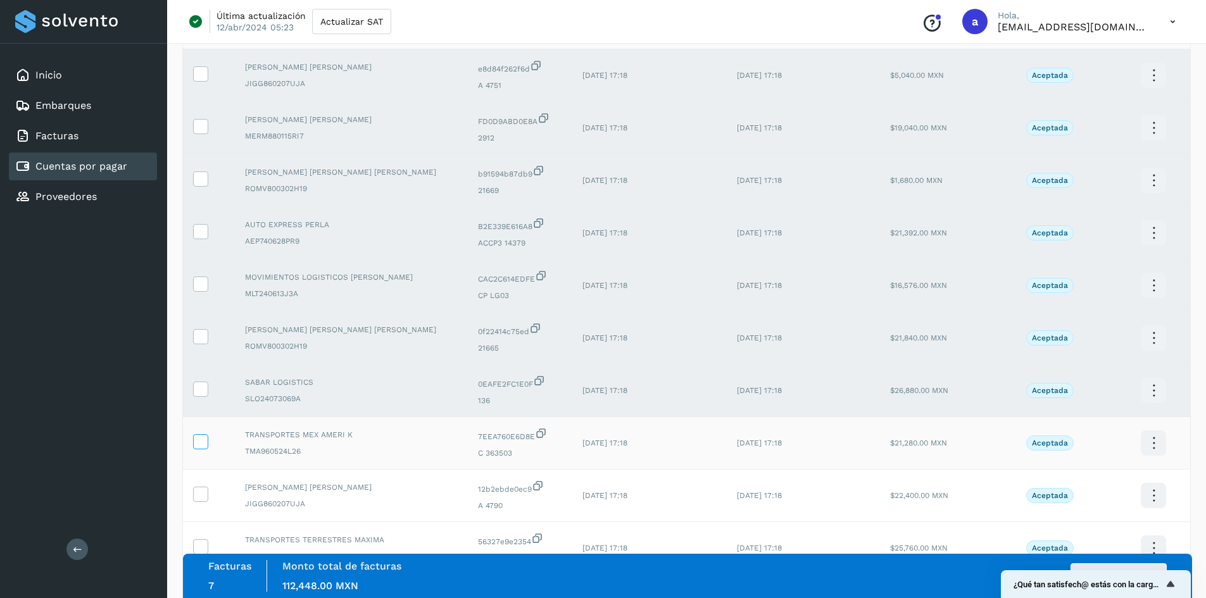
click at [199, 444] on icon at bounding box center [200, 440] width 13 height 13
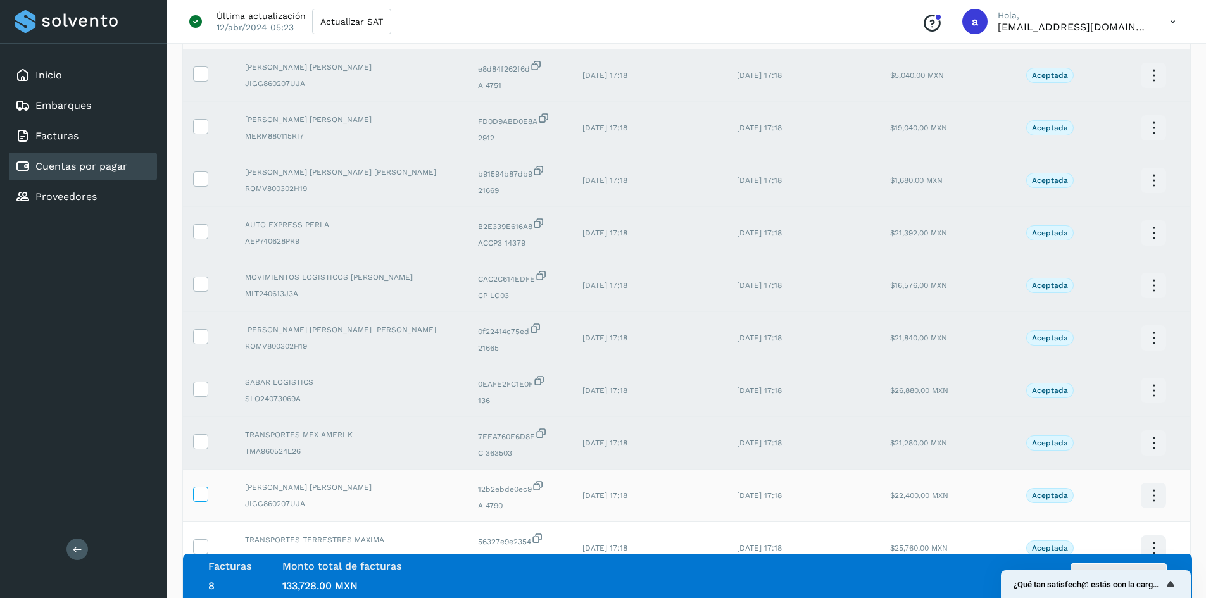
click at [194, 487] on icon at bounding box center [200, 493] width 13 height 13
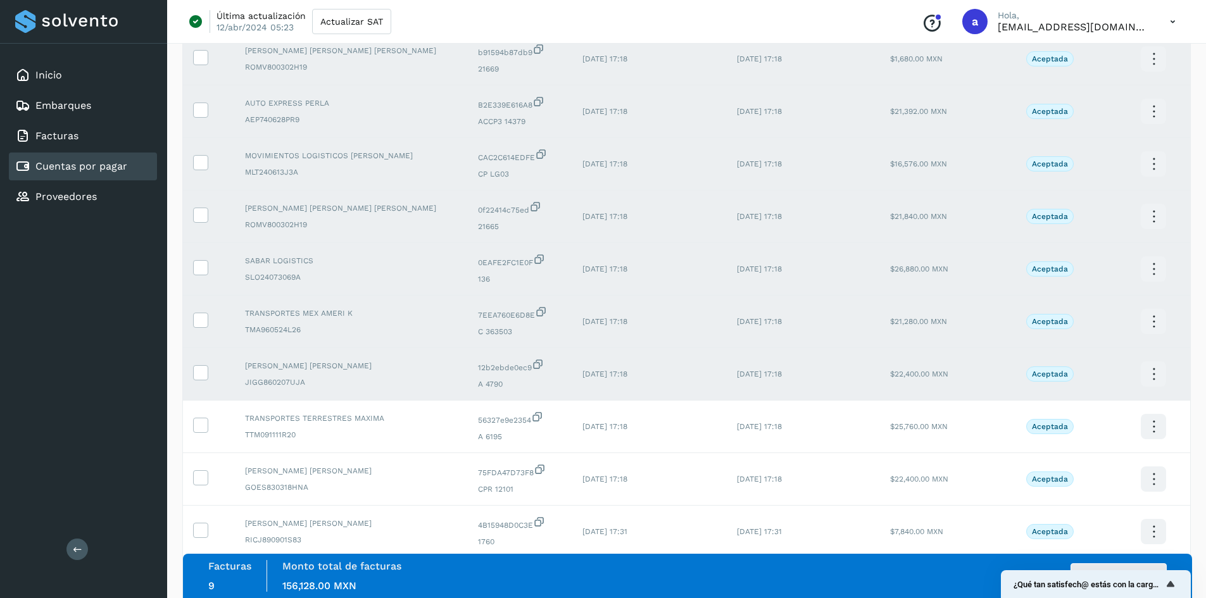
scroll to position [253, 0]
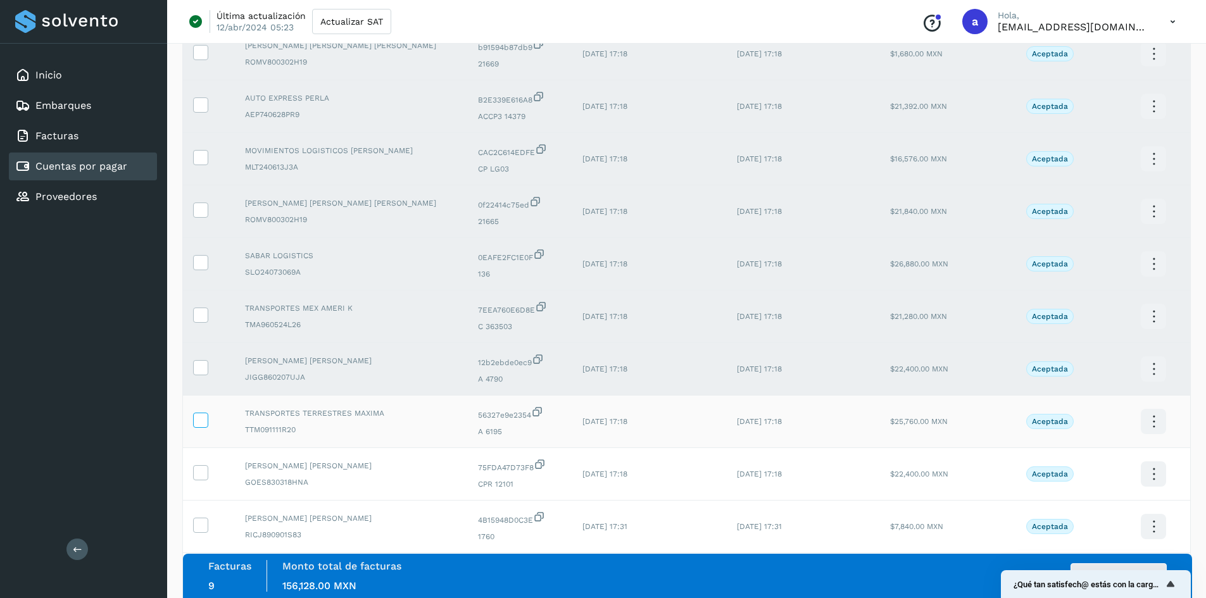
click at [197, 428] on label at bounding box center [200, 420] width 15 height 15
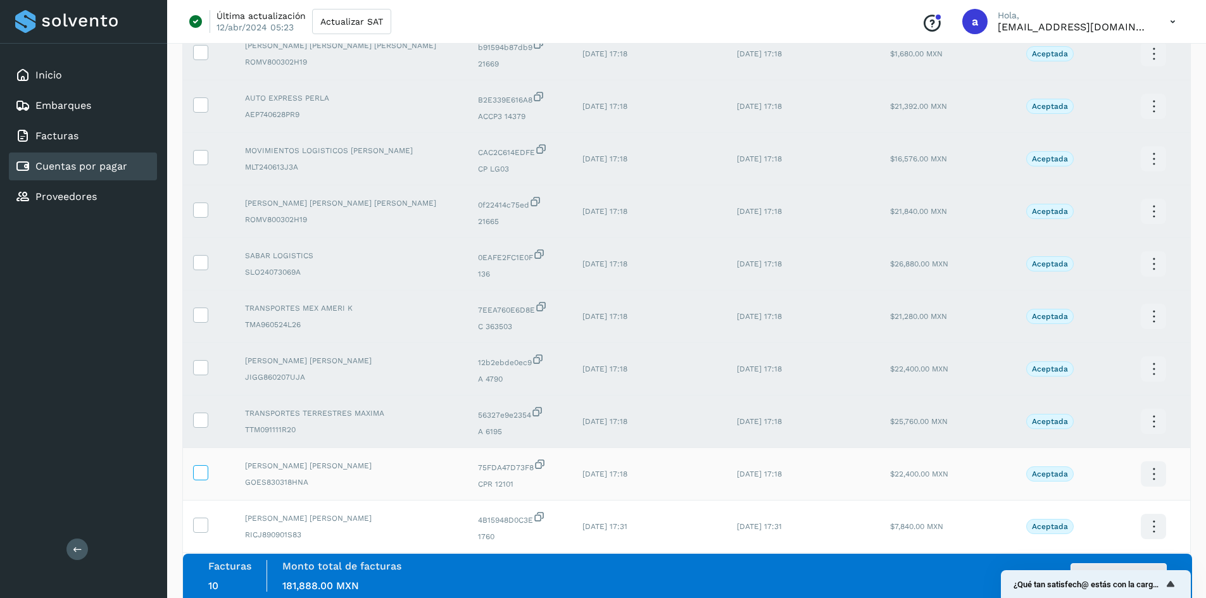
click at [201, 479] on span at bounding box center [200, 475] width 13 height 9
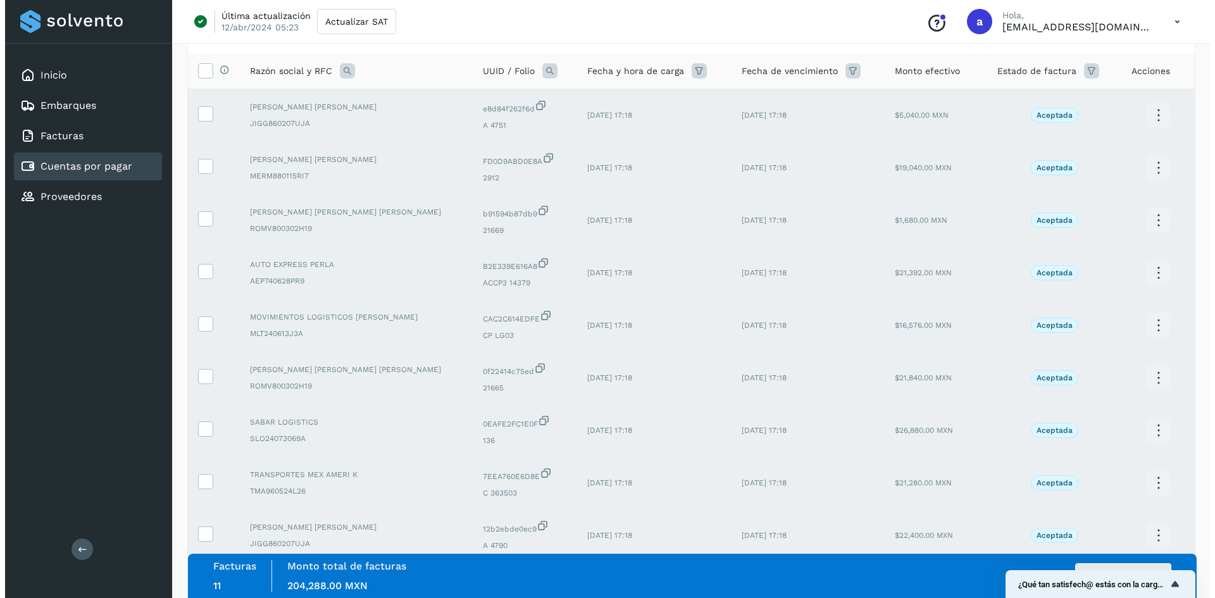
scroll to position [316, 0]
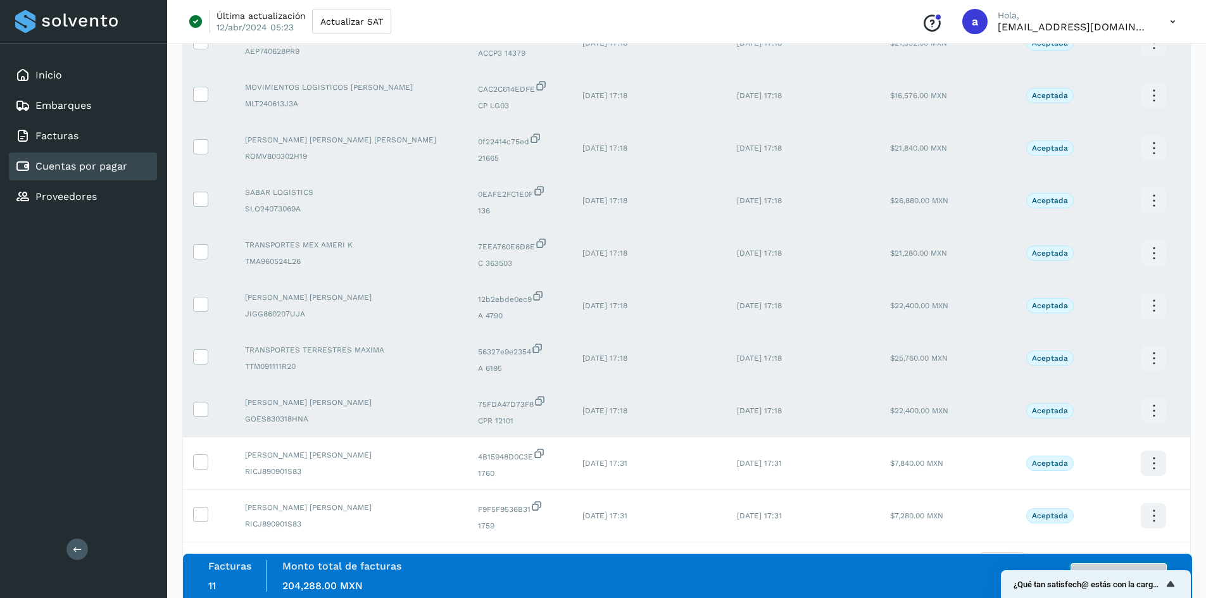
click at [1152, 566] on button "Autorizar facturas" at bounding box center [1118, 575] width 96 height 25
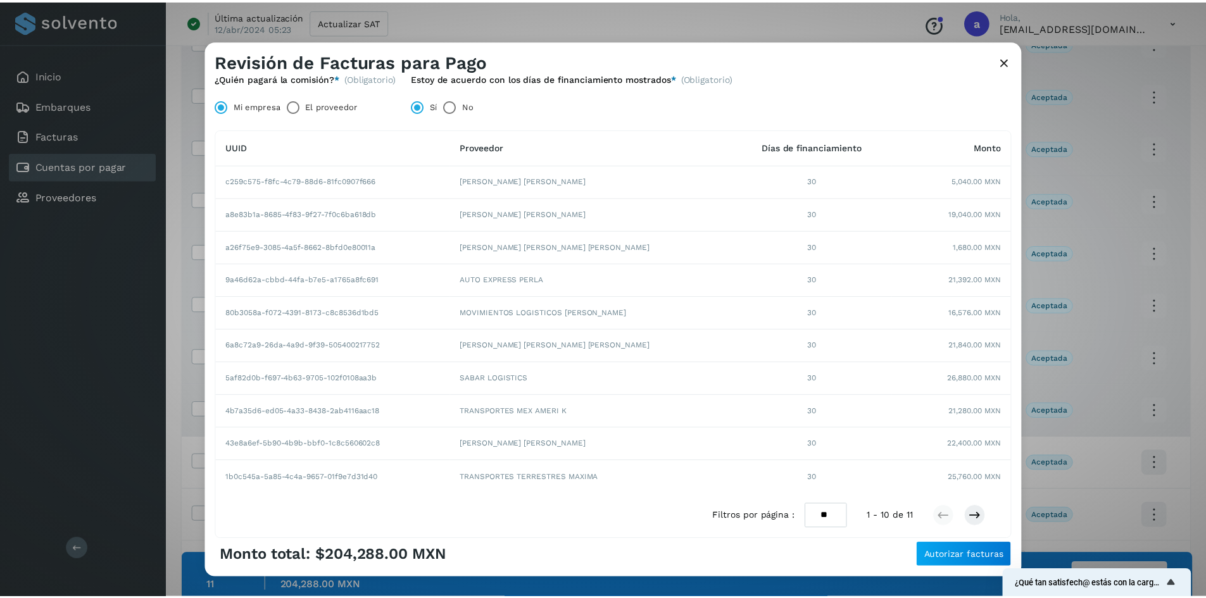
scroll to position [104, 0]
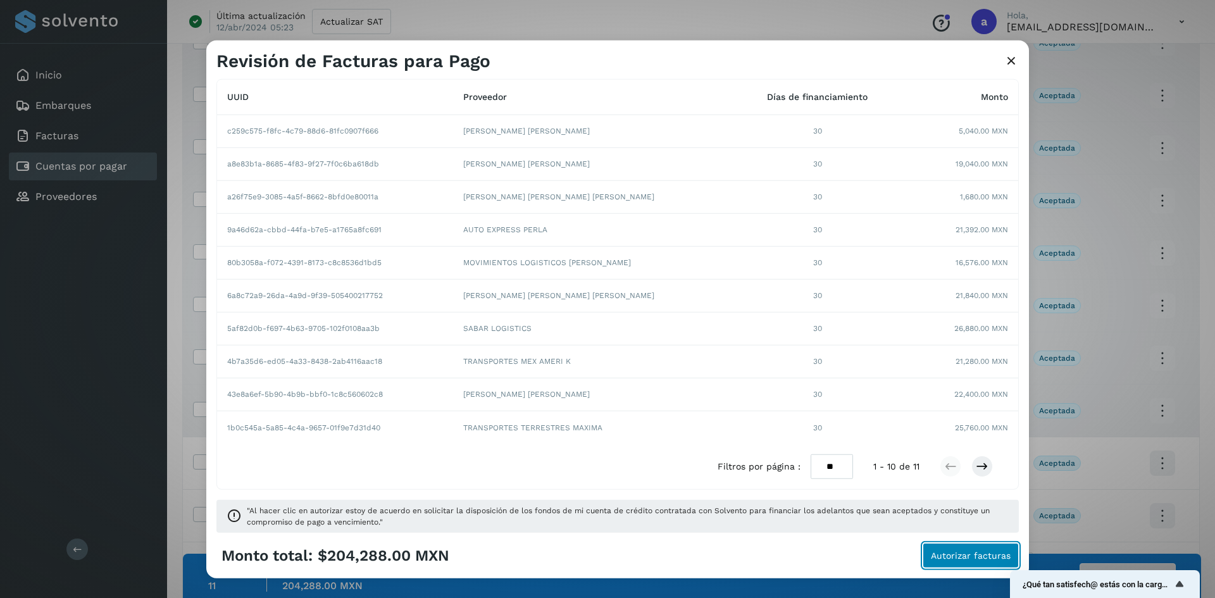
click at [954, 558] on span "Autorizar facturas" at bounding box center [971, 555] width 80 height 9
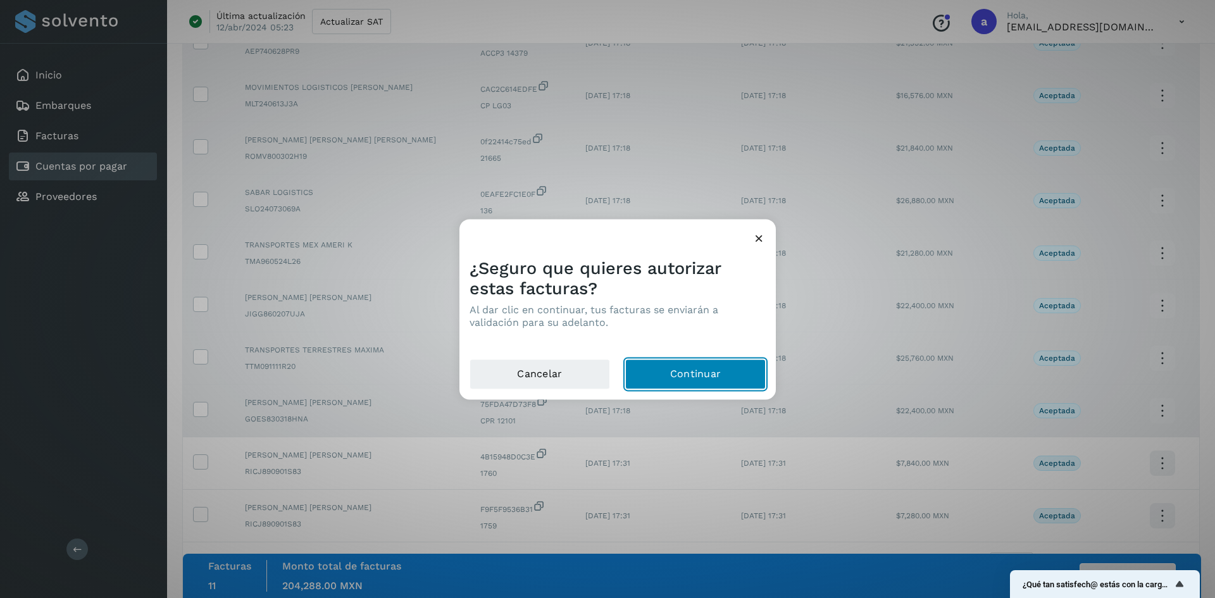
click at [670, 370] on button "Continuar" at bounding box center [695, 374] width 140 height 30
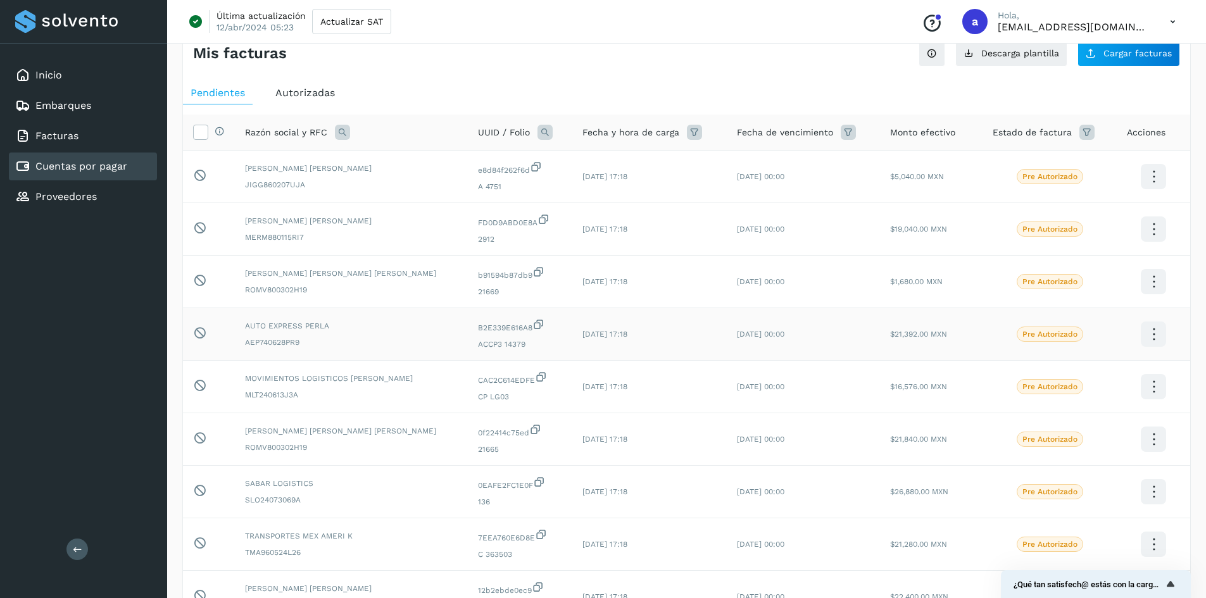
scroll to position [0, 0]
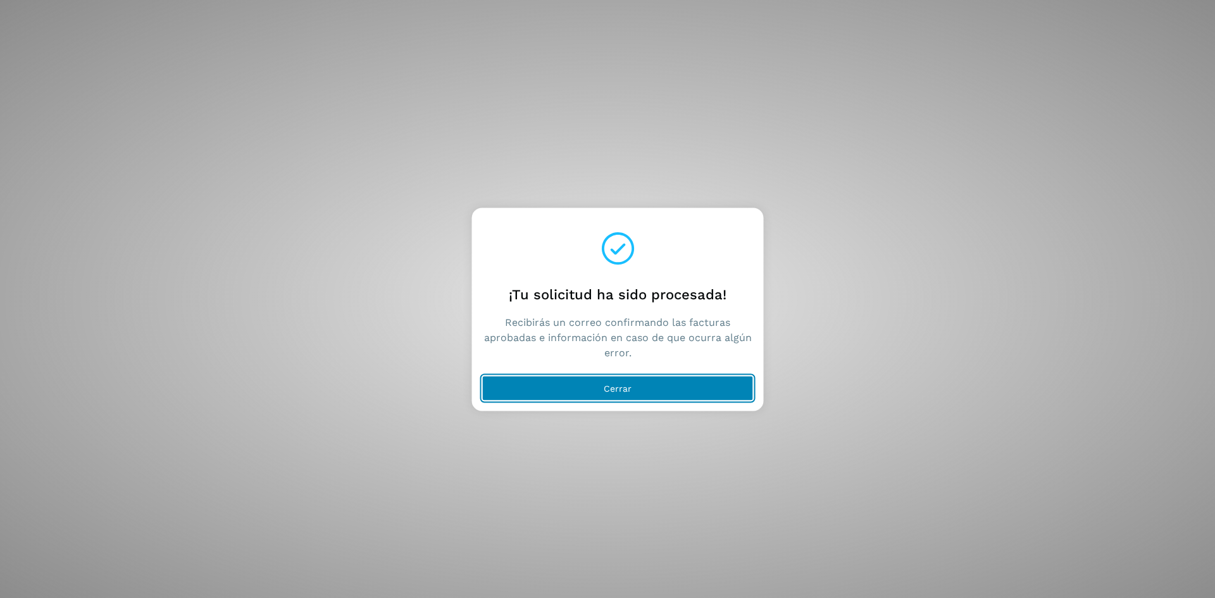
drag, startPoint x: 667, startPoint y: 383, endPoint x: 689, endPoint y: 436, distance: 57.6
click at [667, 384] on button "Cerrar" at bounding box center [617, 387] width 271 height 25
